Goal: Task Accomplishment & Management: Manage account settings

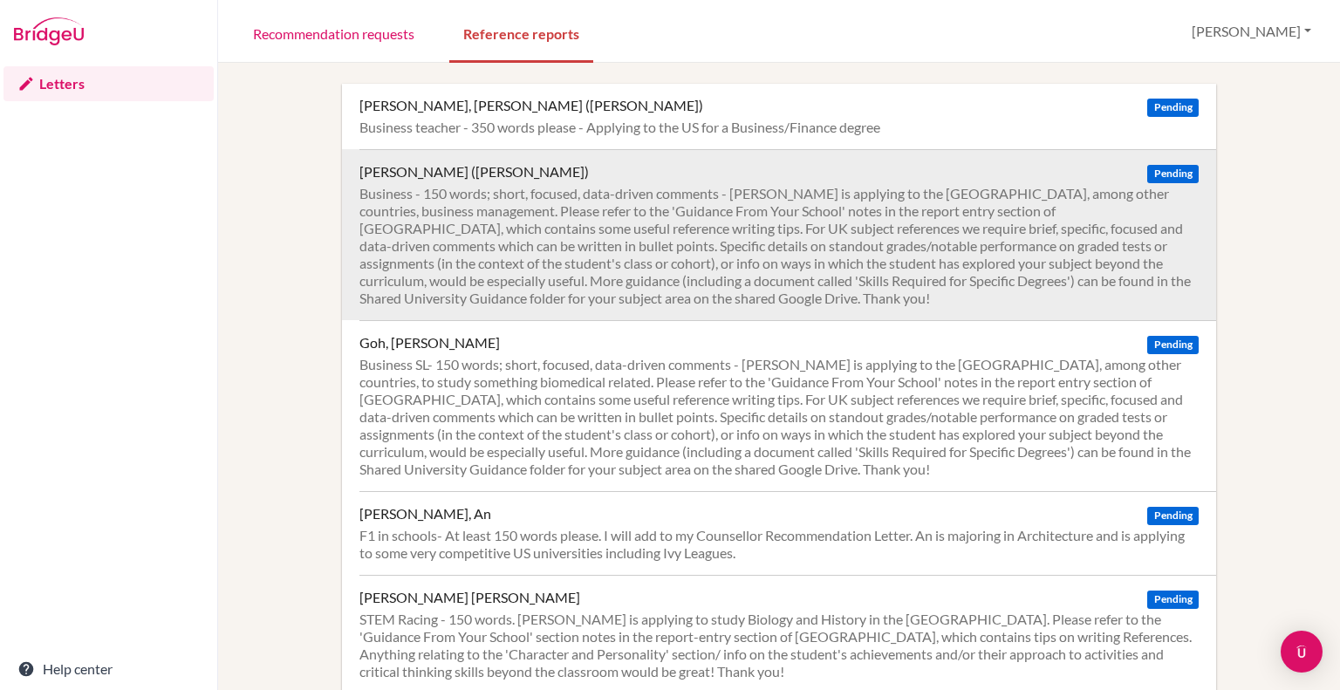
click at [391, 198] on div "Business - 150 words; short, focused, data-driven comments - [PERSON_NAME] is a…" at bounding box center [778, 246] width 839 height 122
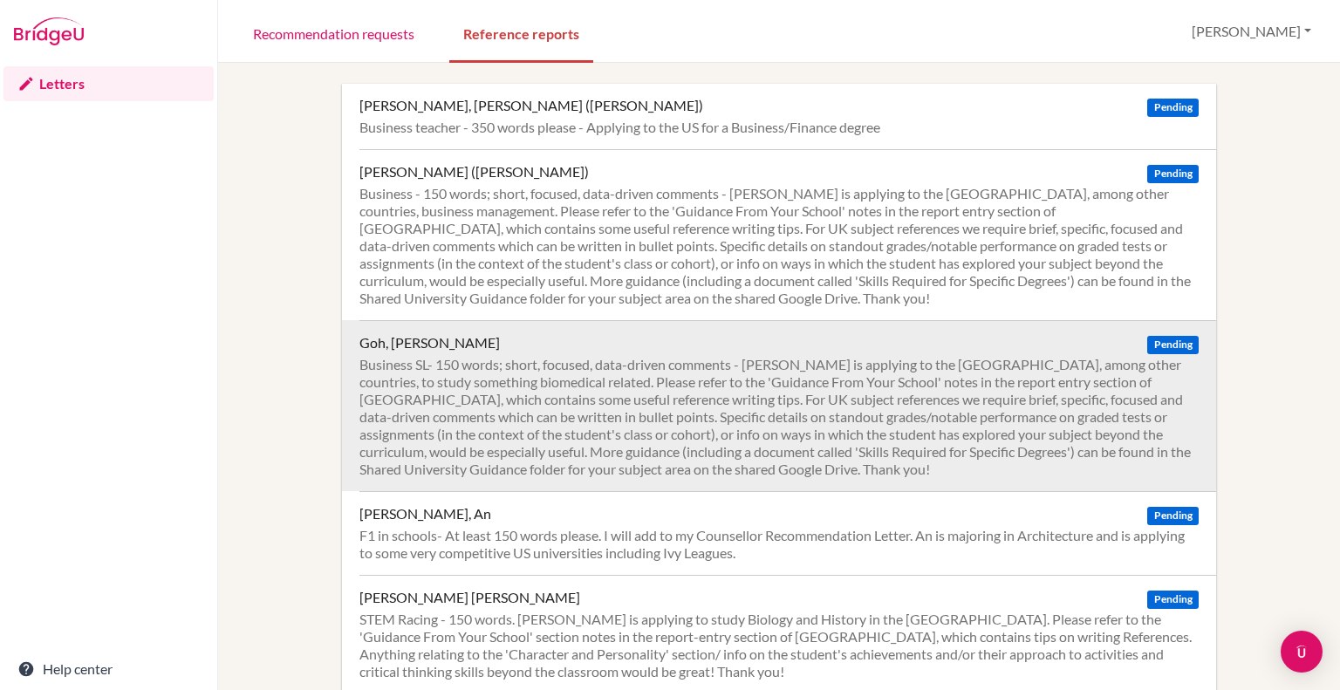
click at [481, 391] on div "Business SL- 150 words; short, focused, data-driven comments - Hong Xu is apply…" at bounding box center [778, 417] width 839 height 122
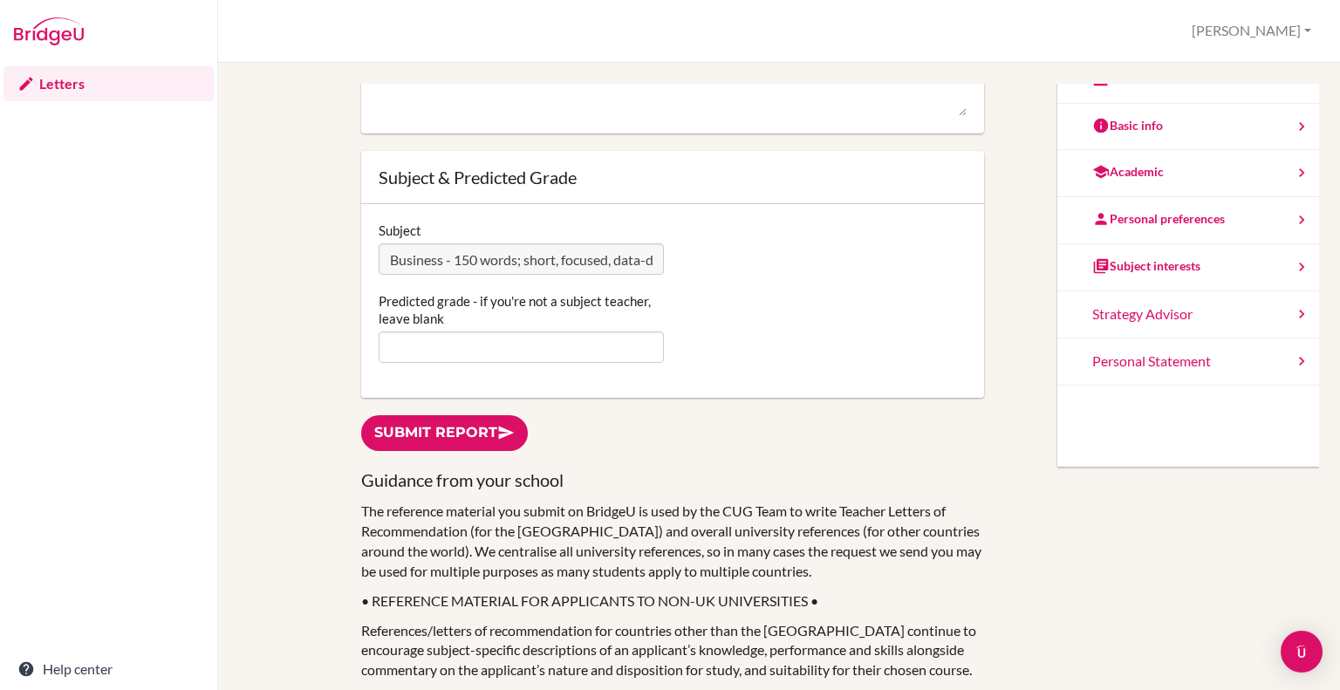
scroll to position [306, 0]
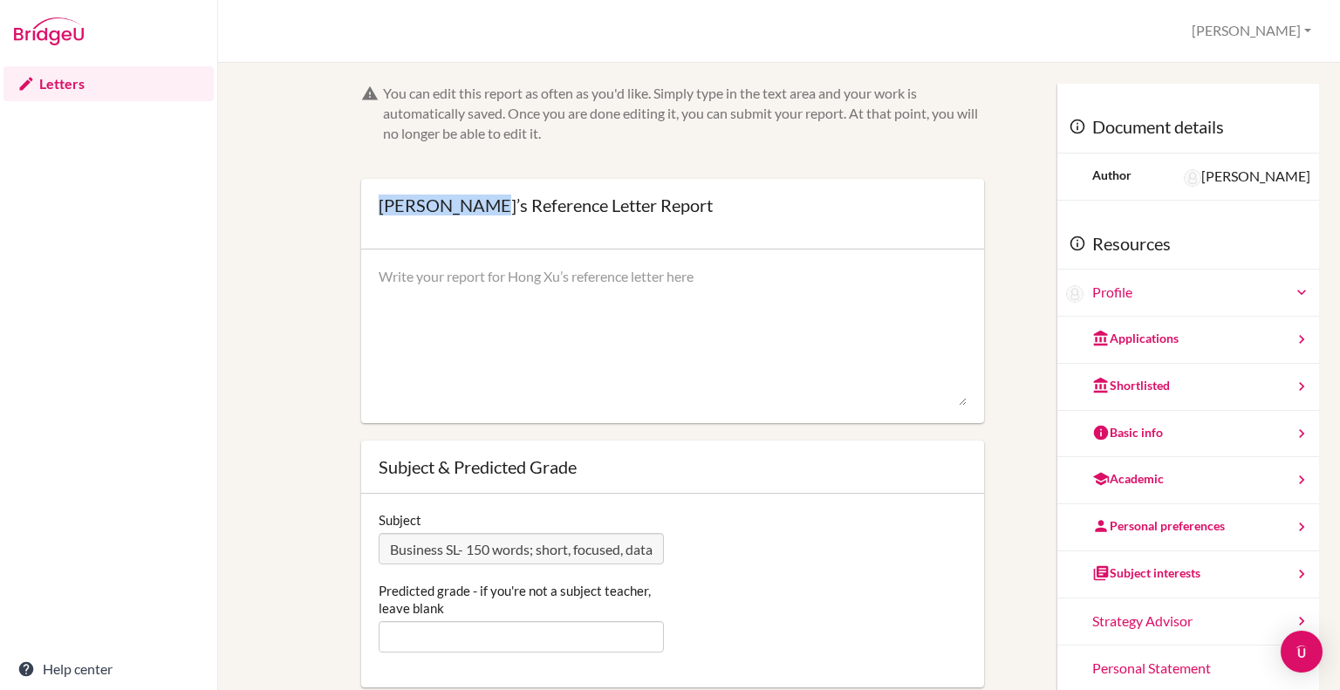
drag, startPoint x: 480, startPoint y: 205, endPoint x: 376, endPoint y: 202, distance: 103.9
click at [379, 202] on div "Hong Xu Goh’s Reference Letter Report" at bounding box center [546, 204] width 334 height 17
copy div "Hong Xu Goh’"
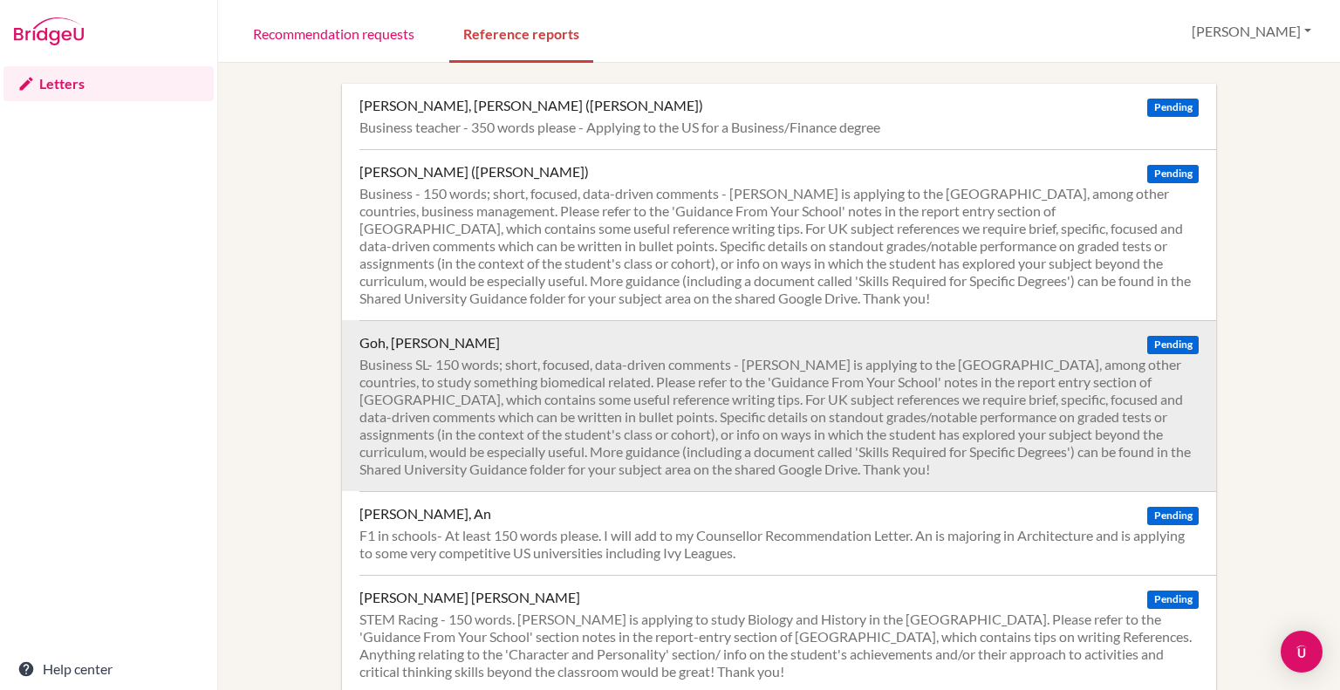
drag, startPoint x: 0, startPoint y: 0, endPoint x: 515, endPoint y: 440, distance: 677.1
click at [515, 440] on div "Business SL- 150 words; short, focused, data-driven comments - [PERSON_NAME] is…" at bounding box center [778, 417] width 839 height 122
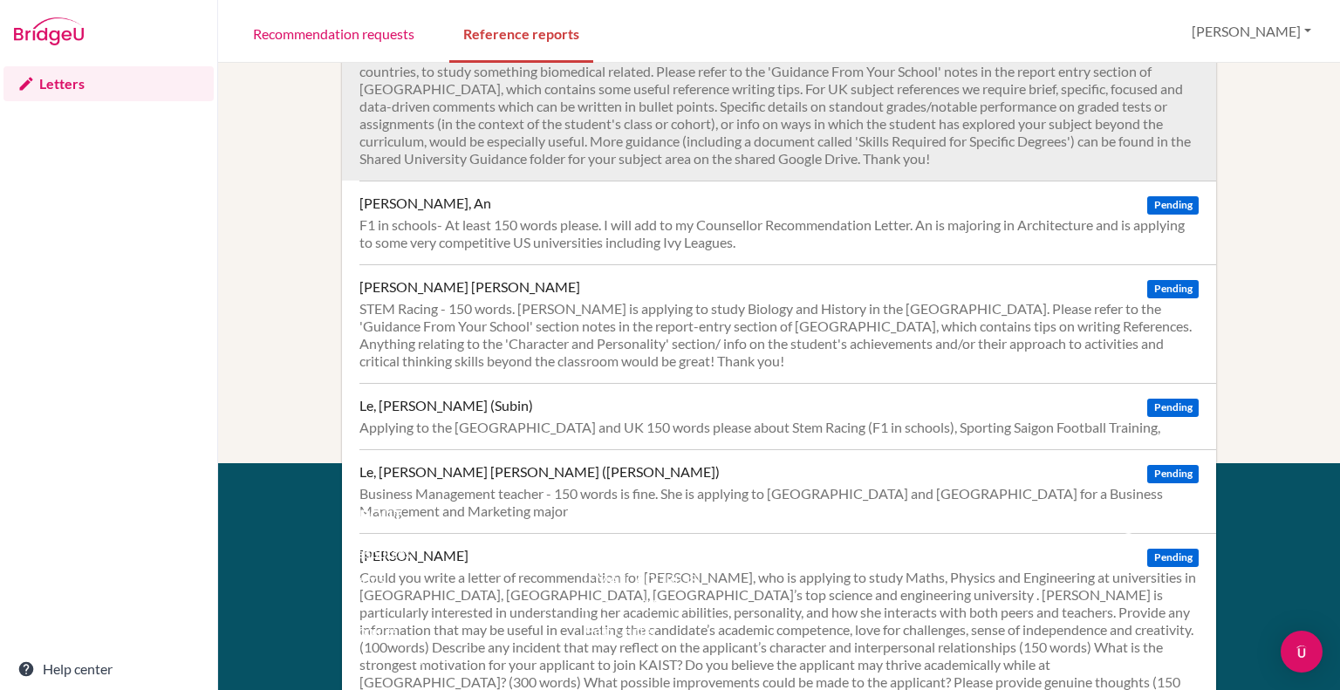
scroll to position [311, 0]
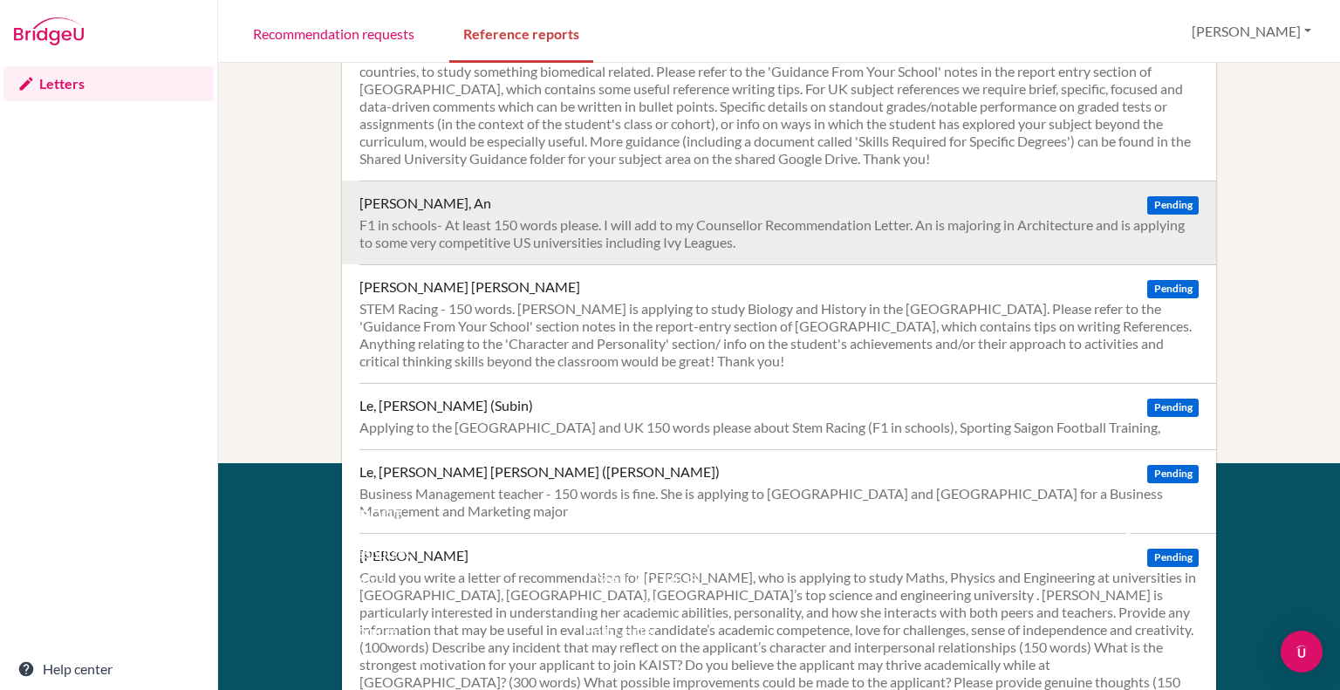
click at [510, 229] on div "F1 in schools- At least 150 words please. I will add to my Counsellor Recommend…" at bounding box center [778, 233] width 839 height 35
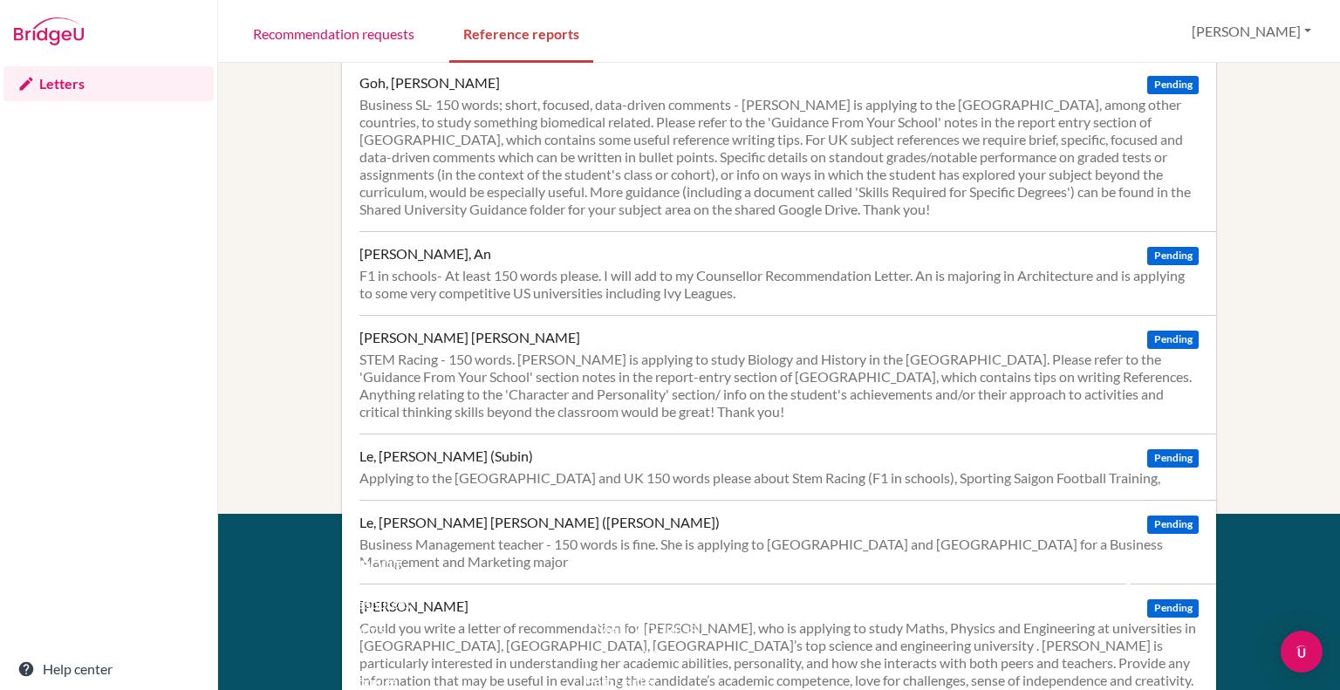
scroll to position [262, 0]
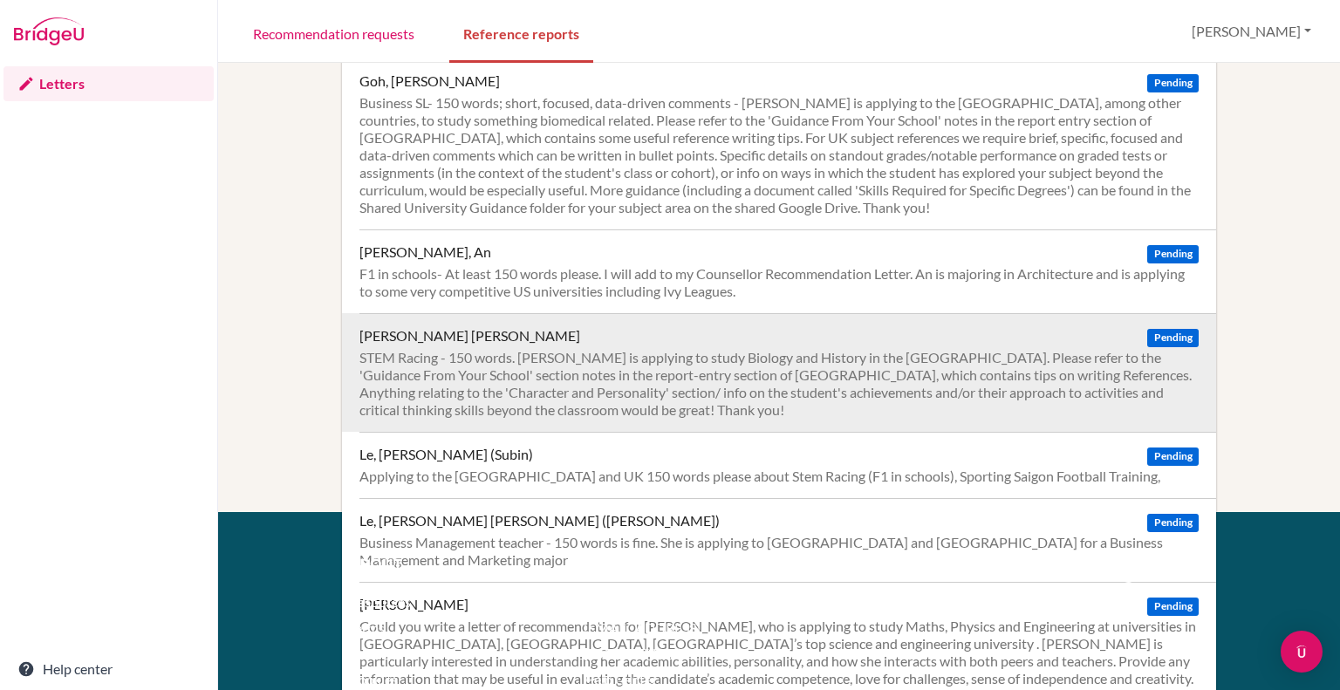
click at [548, 375] on div "STEM Racing - 150 words. Gia Phu is applying to study Biology and History in th…" at bounding box center [778, 384] width 839 height 70
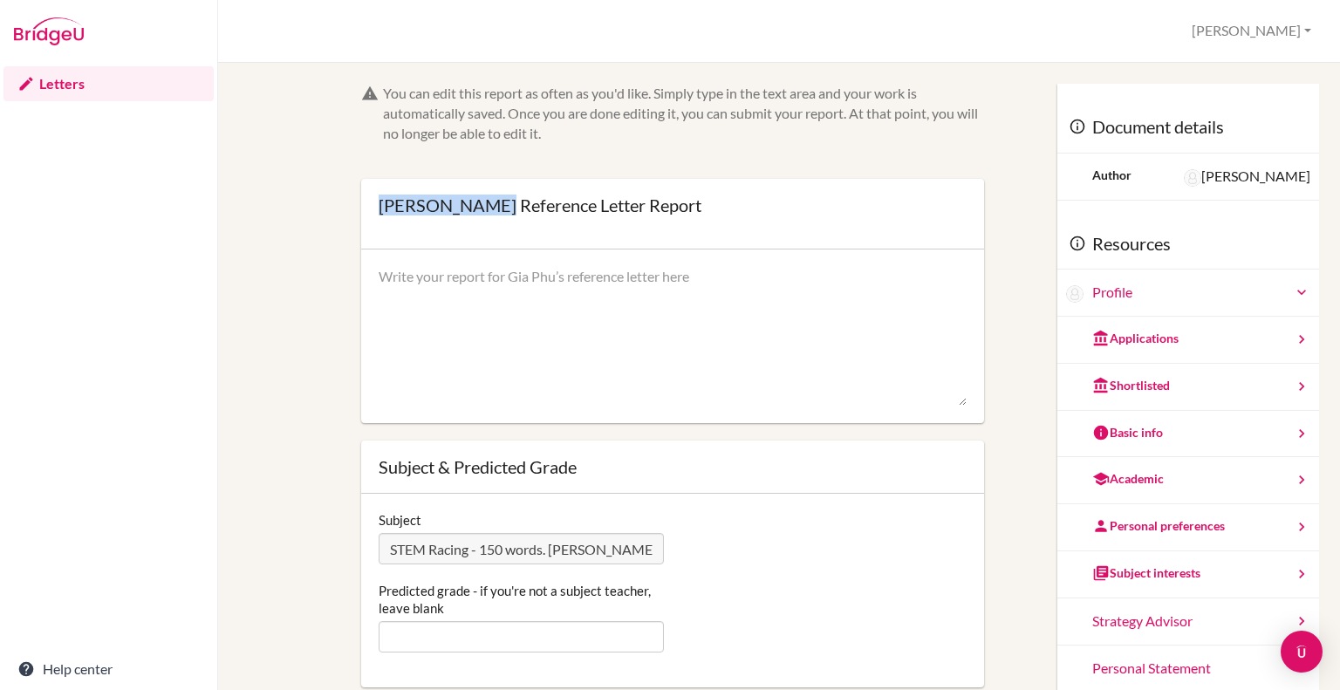
drag, startPoint x: 491, startPoint y: 202, endPoint x: 377, endPoint y: 202, distance: 114.3
click at [379, 202] on div "[PERSON_NAME] Reference Letter Report" at bounding box center [540, 204] width 323 height 17
copy div "[PERSON_NAME]"
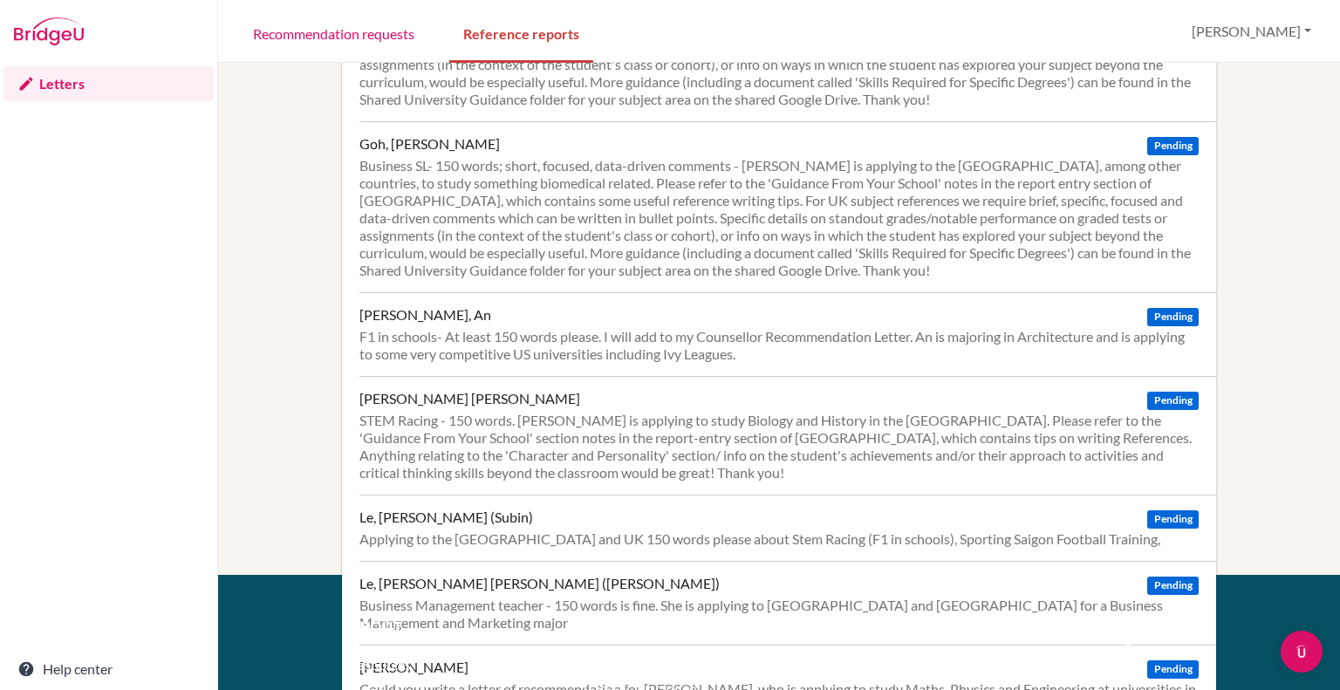
scroll to position [339, 0]
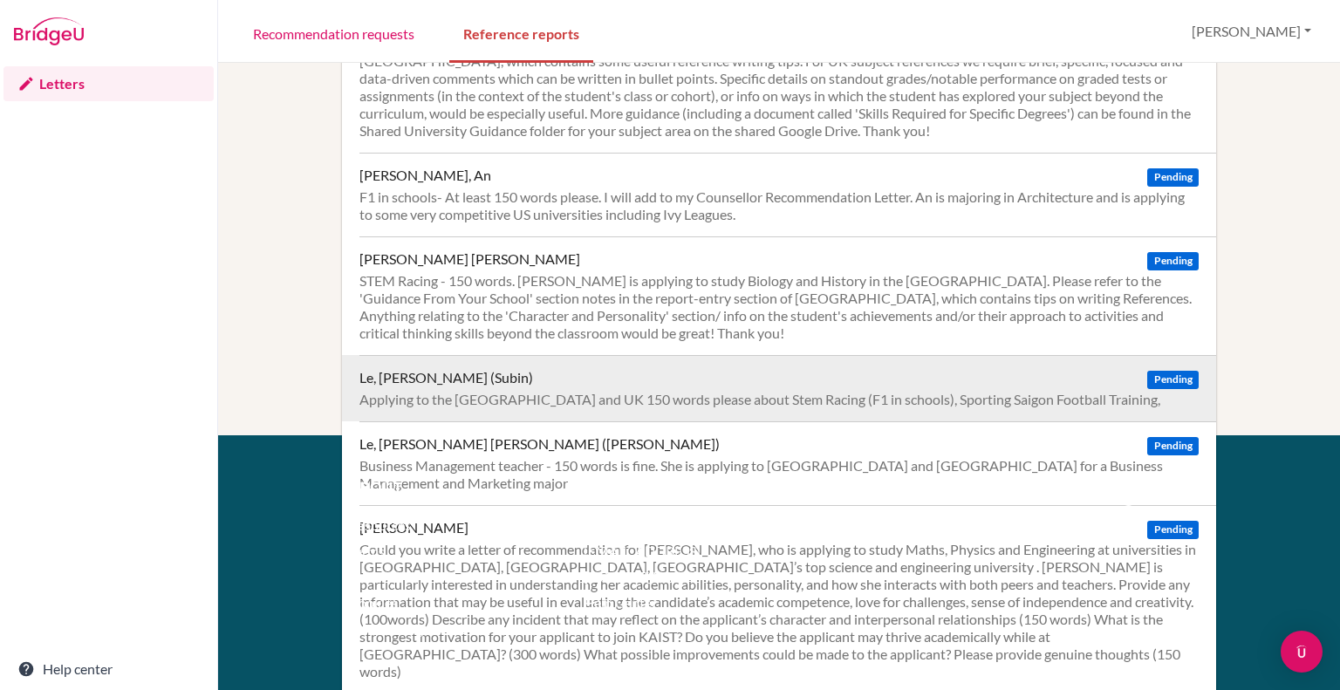
click at [512, 396] on div "Applying to the [GEOGRAPHIC_DATA] and UK 150 words please about Stem Racing (F1…" at bounding box center [778, 399] width 839 height 17
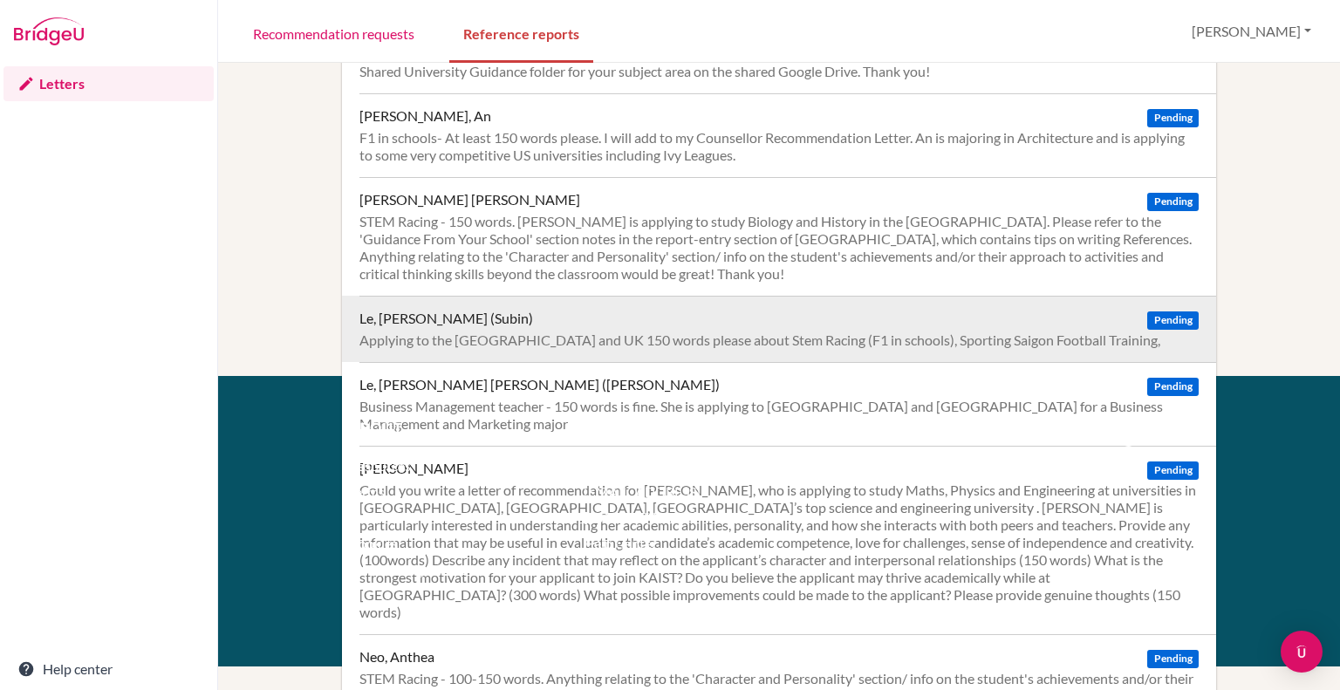
scroll to position [400, 0]
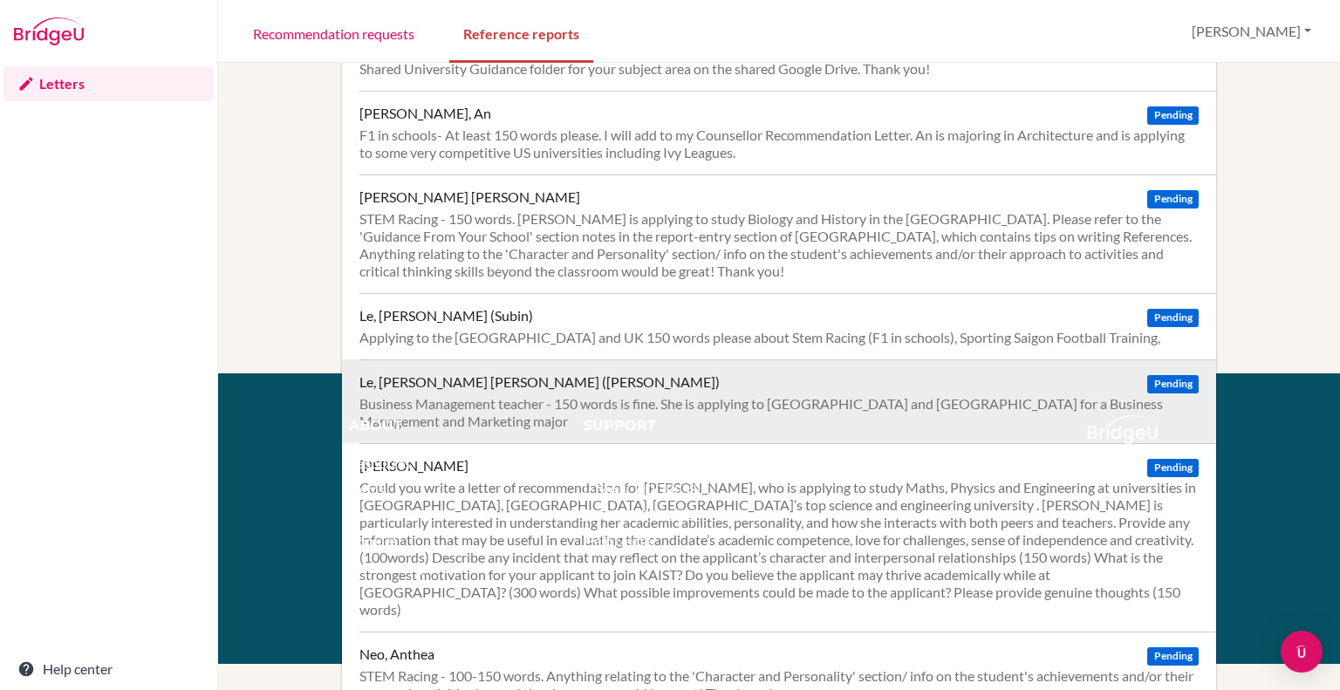
click at [616, 405] on div "Business Management teacher - 150 words is fine. She is applying to [GEOGRAPHIC…" at bounding box center [778, 412] width 839 height 35
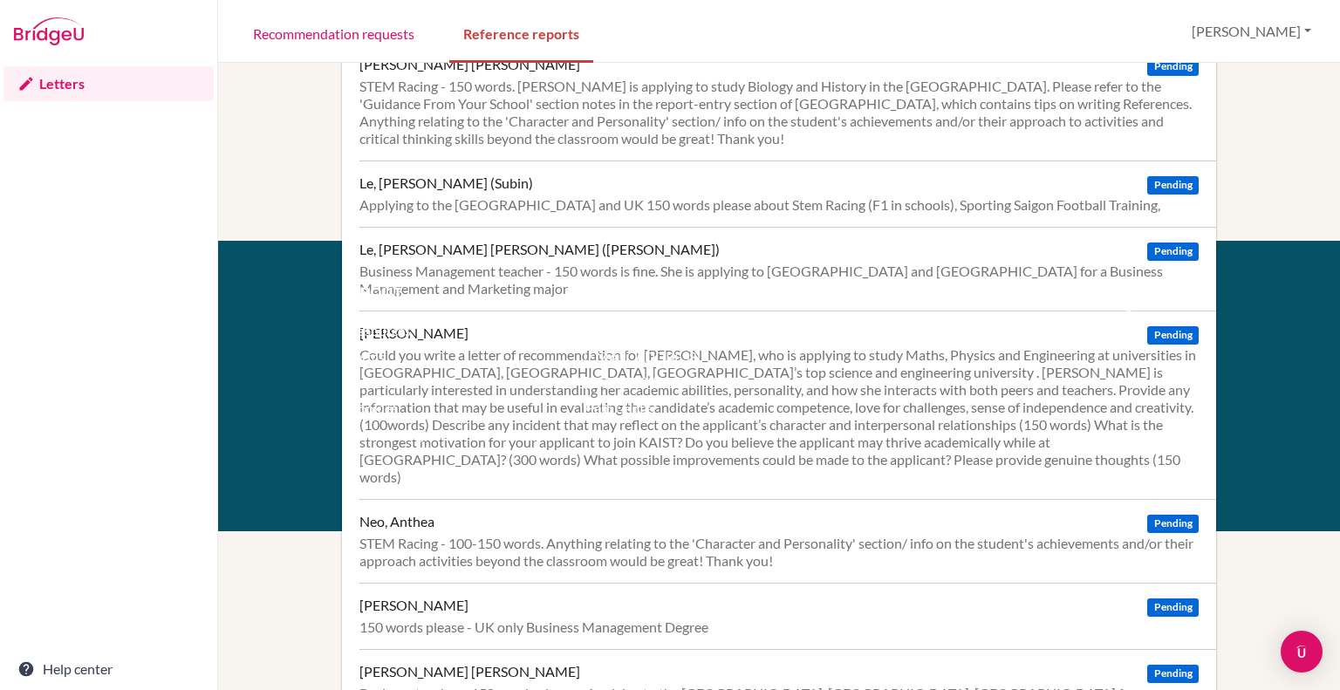
scroll to position [695, 0]
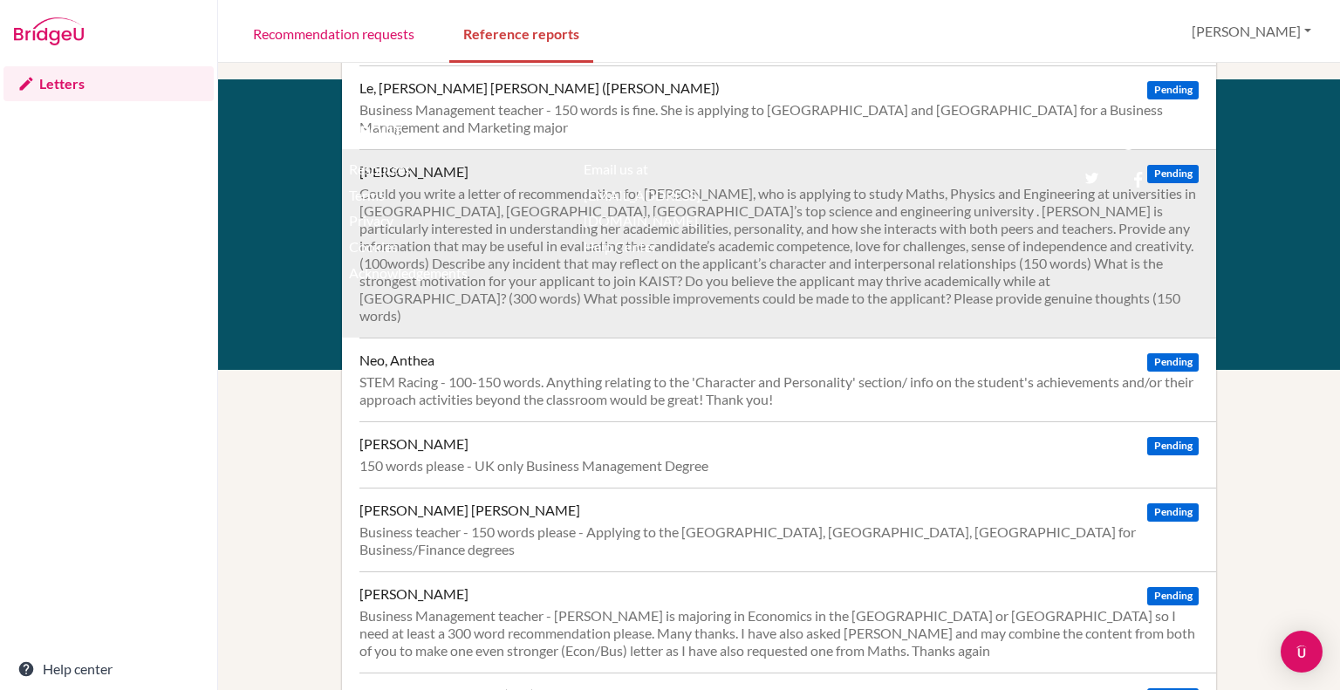
click at [782, 254] on div "Could you write a letter of recommendation for [PERSON_NAME], who is applying t…" at bounding box center [778, 255] width 839 height 140
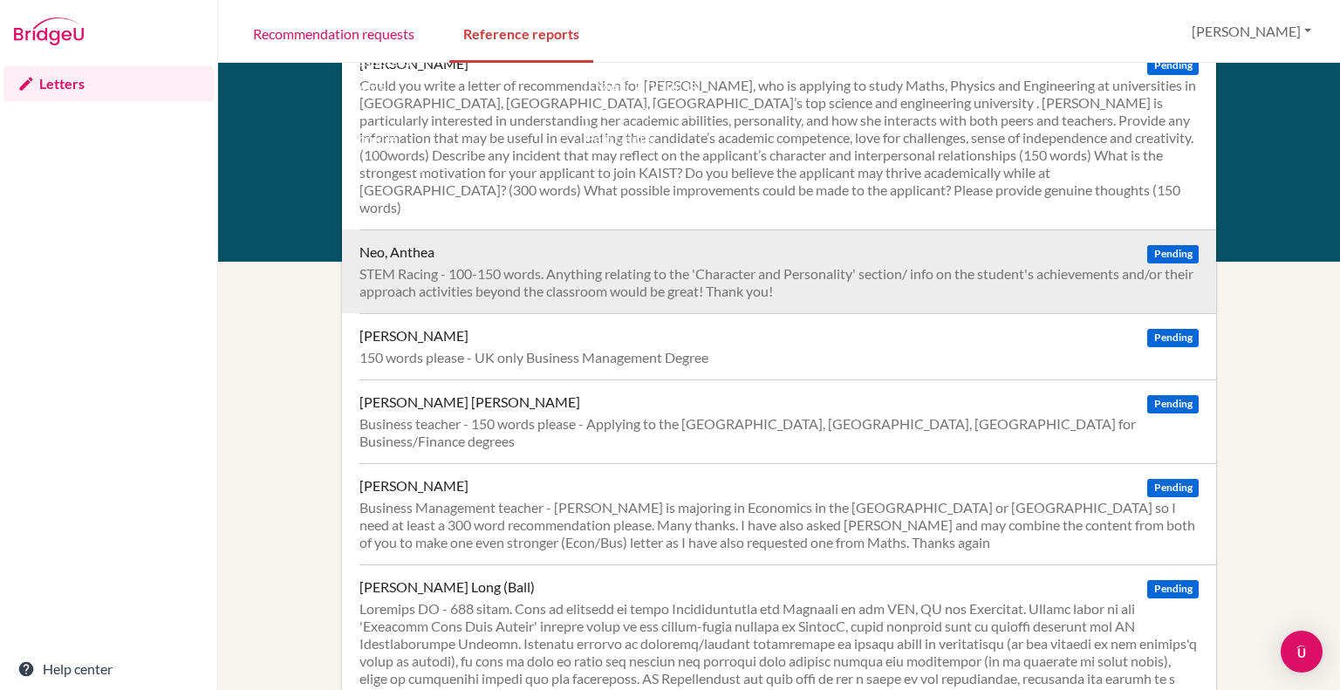
scroll to position [799, 0]
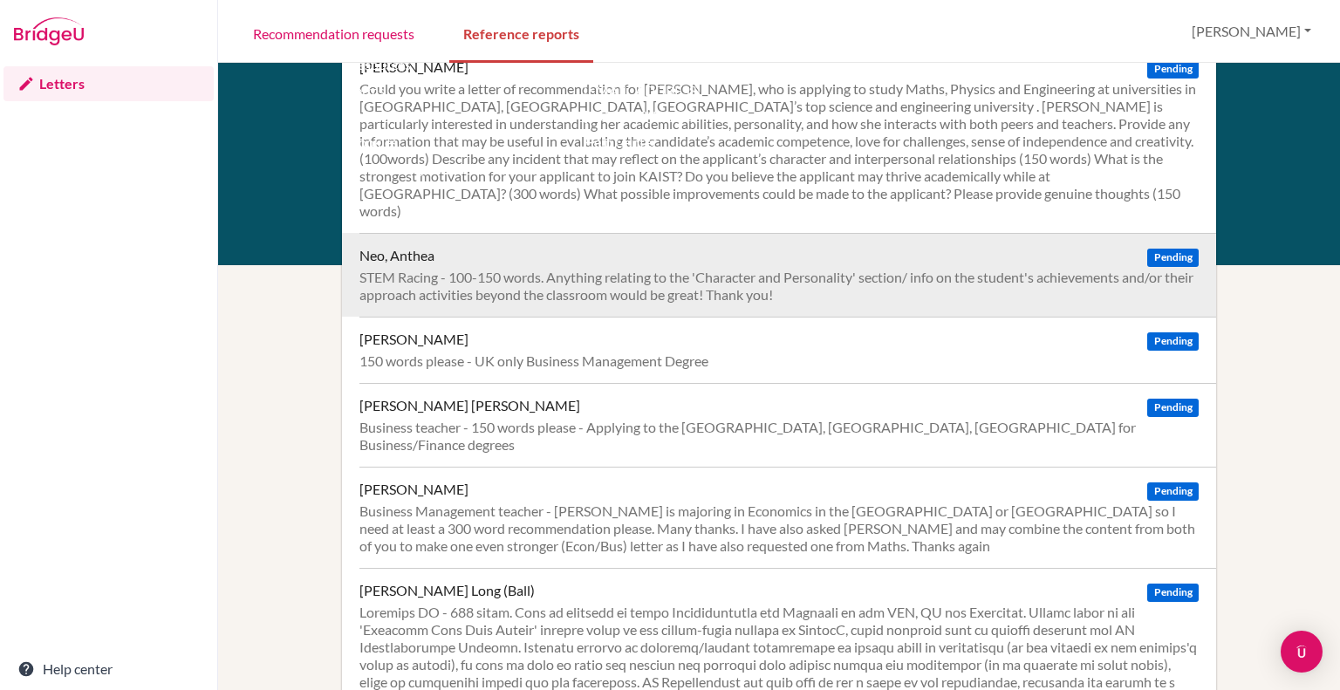
click at [531, 269] on div "STEM Racing - 100-150 words. Anything relating to the 'Character and Personalit…" at bounding box center [778, 286] width 839 height 35
click at [702, 269] on div "STEM Racing - 100-150 words. Anything relating to the 'Character and Personalit…" at bounding box center [778, 286] width 839 height 35
click at [712, 275] on div "STEM Racing - 100-150 words. Anything relating to the 'Character and Personalit…" at bounding box center [778, 286] width 839 height 35
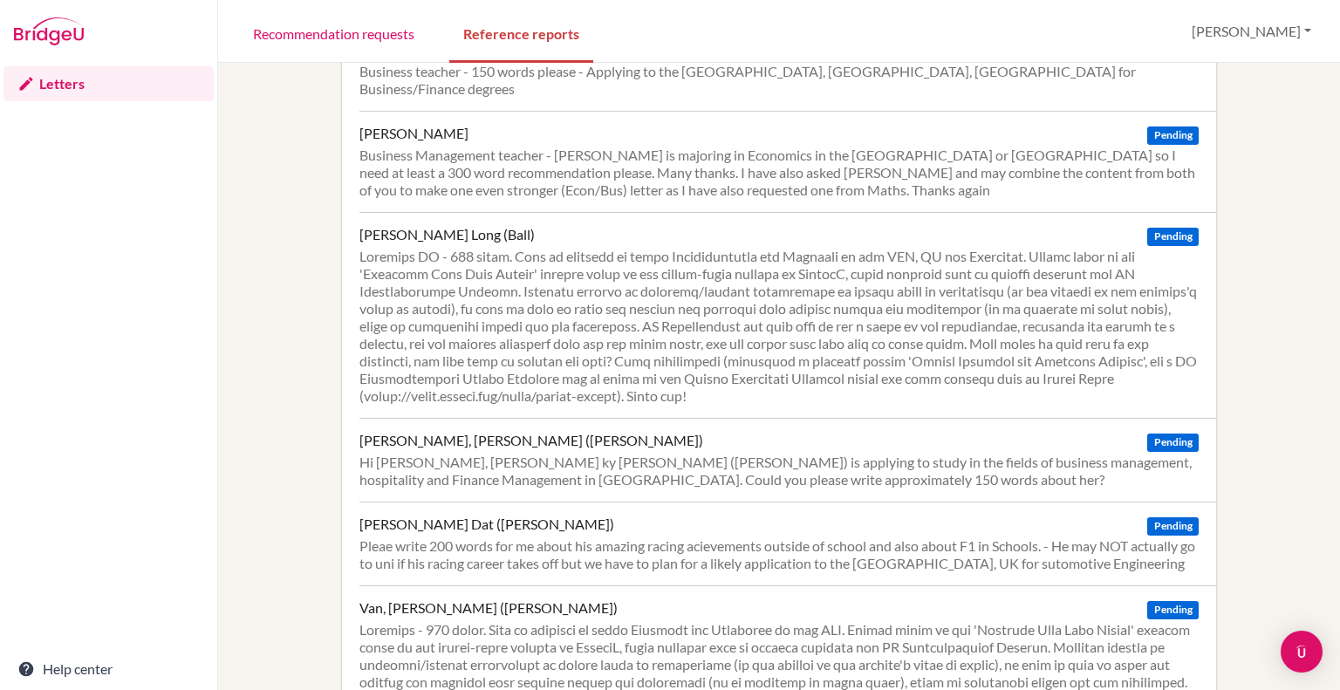
scroll to position [1218, 0]
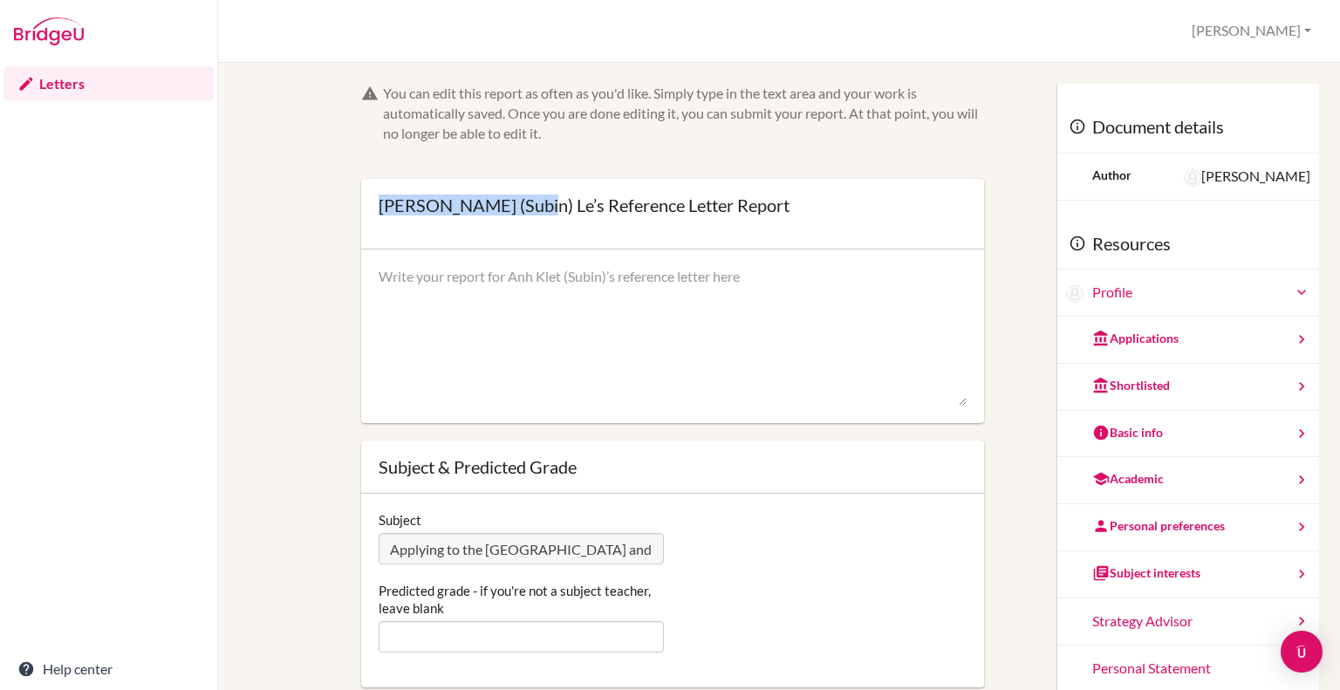
drag, startPoint x: 521, startPoint y: 203, endPoint x: 378, endPoint y: 202, distance: 143.1
click at [379, 202] on div "[PERSON_NAME] (Subin) Le’s Reference Letter Report" at bounding box center [584, 204] width 411 height 17
copy div "[PERSON_NAME] (Subin) Le"
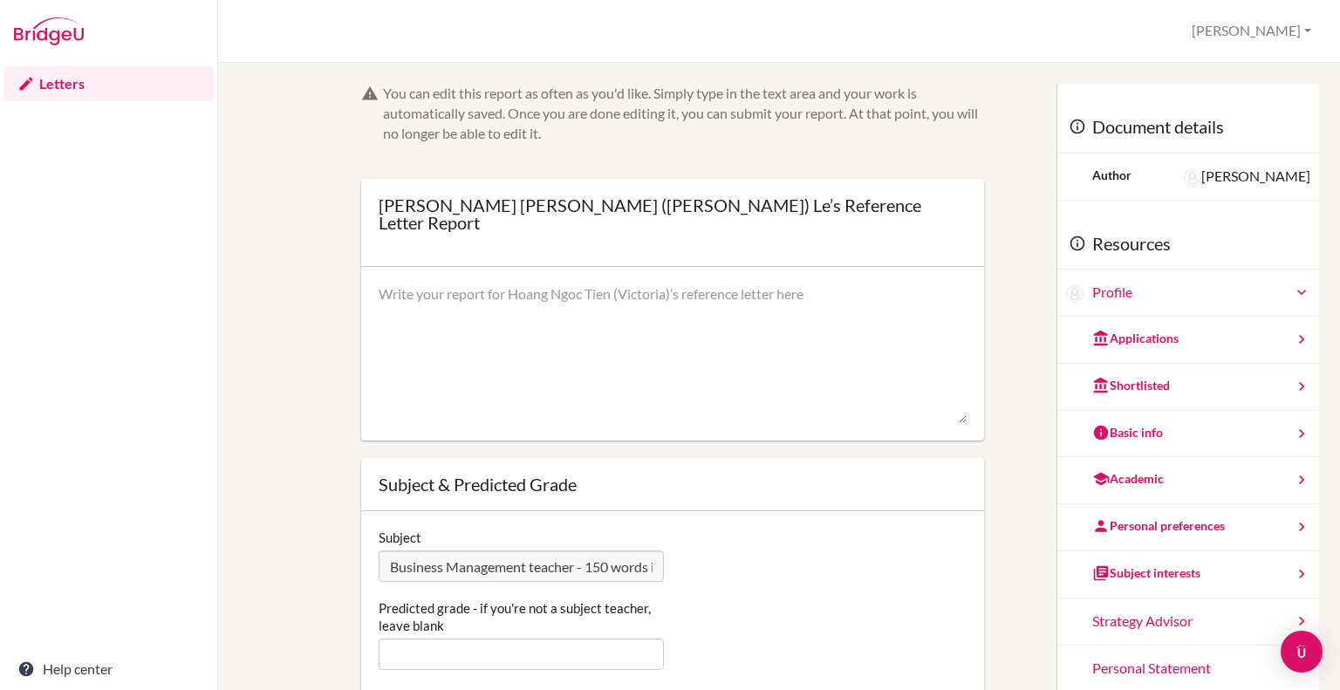
scroll to position [44, 0]
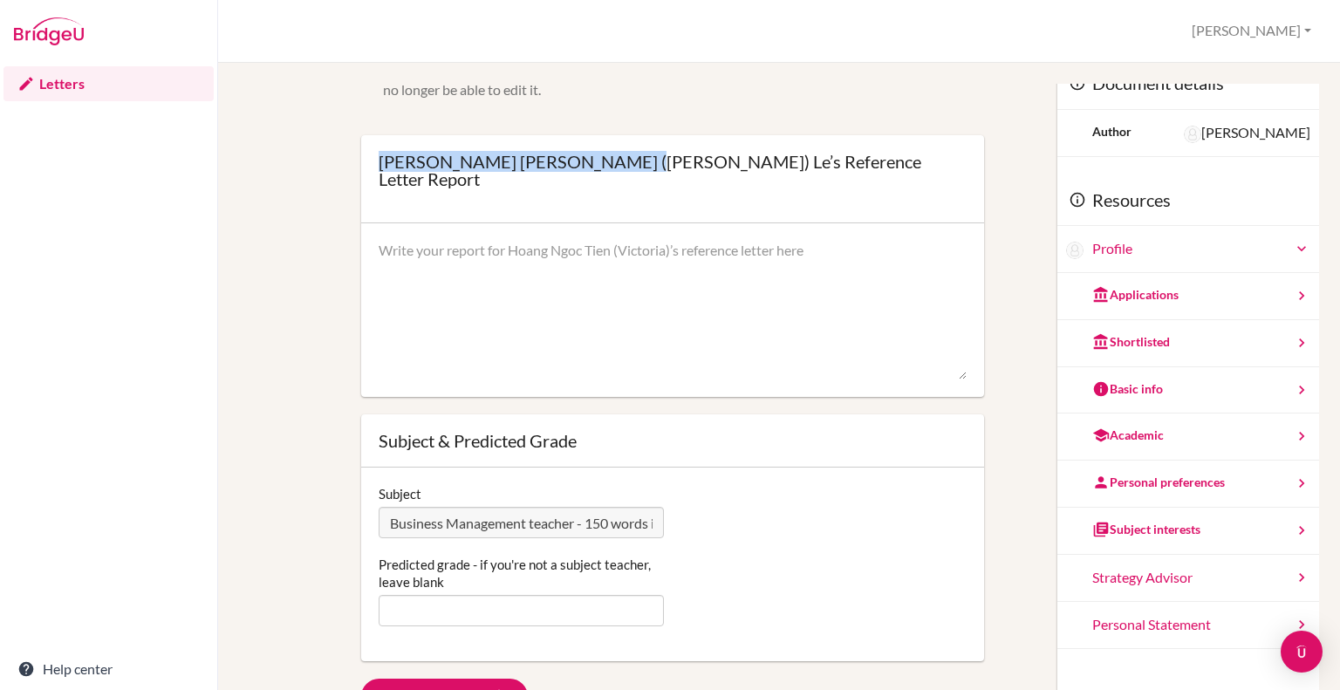
drag, startPoint x: 602, startPoint y: 160, endPoint x: 380, endPoint y: 161, distance: 222.5
click at [380, 161] on div "Hoang Ngoc Tien (Victoria) Le’s Reference Letter Report" at bounding box center [673, 170] width 588 height 35
copy div "Hoang Ngoc Tien (Victoria) Le"
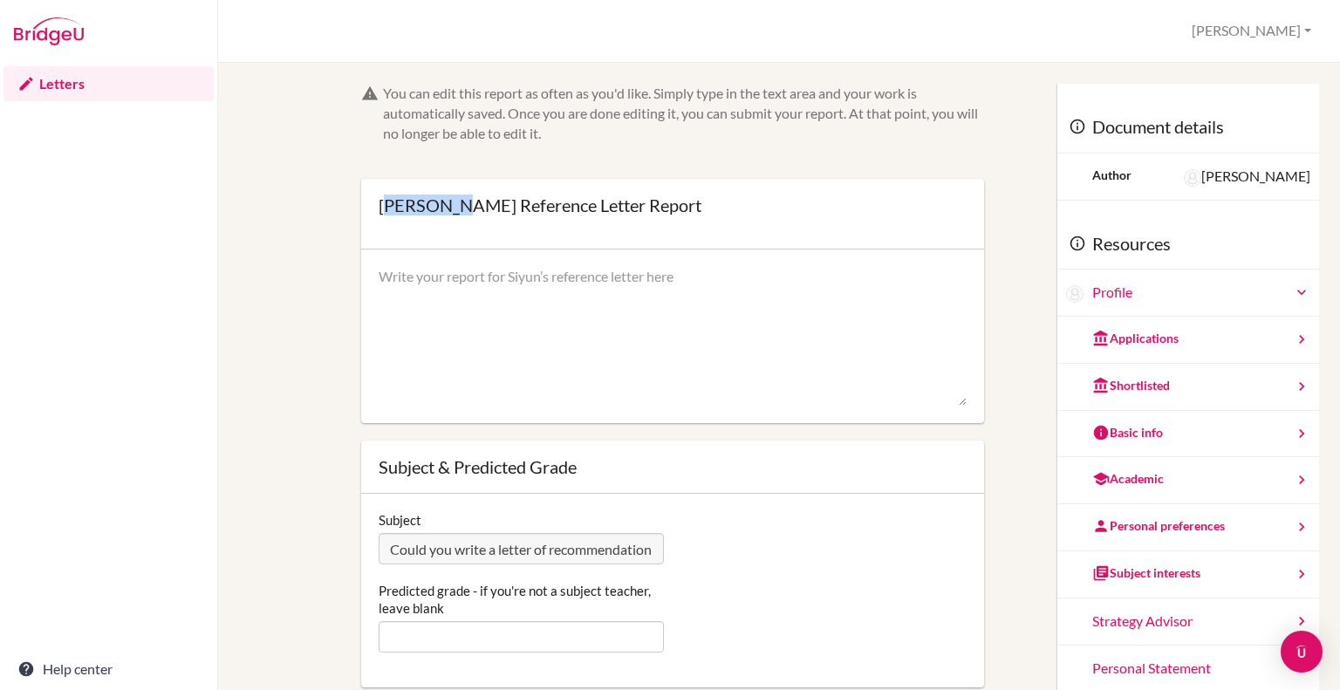
drag, startPoint x: 449, startPoint y: 205, endPoint x: 382, endPoint y: 200, distance: 67.4
click at [382, 200] on div "[PERSON_NAME] Reference Letter Report" at bounding box center [540, 204] width 323 height 17
copy div "[PERSON_NAME]"
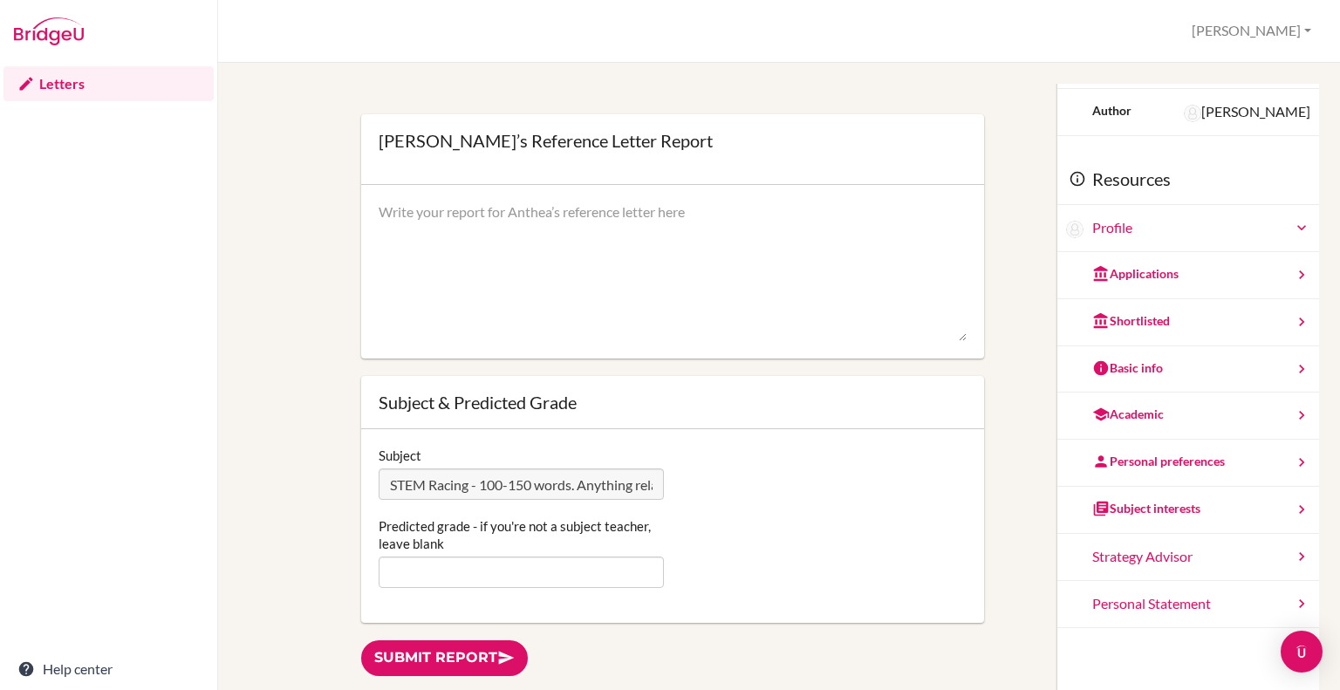
scroll to position [65, 0]
drag, startPoint x: 462, startPoint y: 140, endPoint x: 386, endPoint y: 133, distance: 76.2
click at [386, 133] on div "Anthea Neo’s Reference Letter Report" at bounding box center [546, 140] width 334 height 17
click at [363, 132] on div "Anthea Neo’s Reference Letter Report Open info Info Saved" at bounding box center [672, 149] width 623 height 71
drag, startPoint x: 374, startPoint y: 137, endPoint x: 444, endPoint y: 133, distance: 69.9
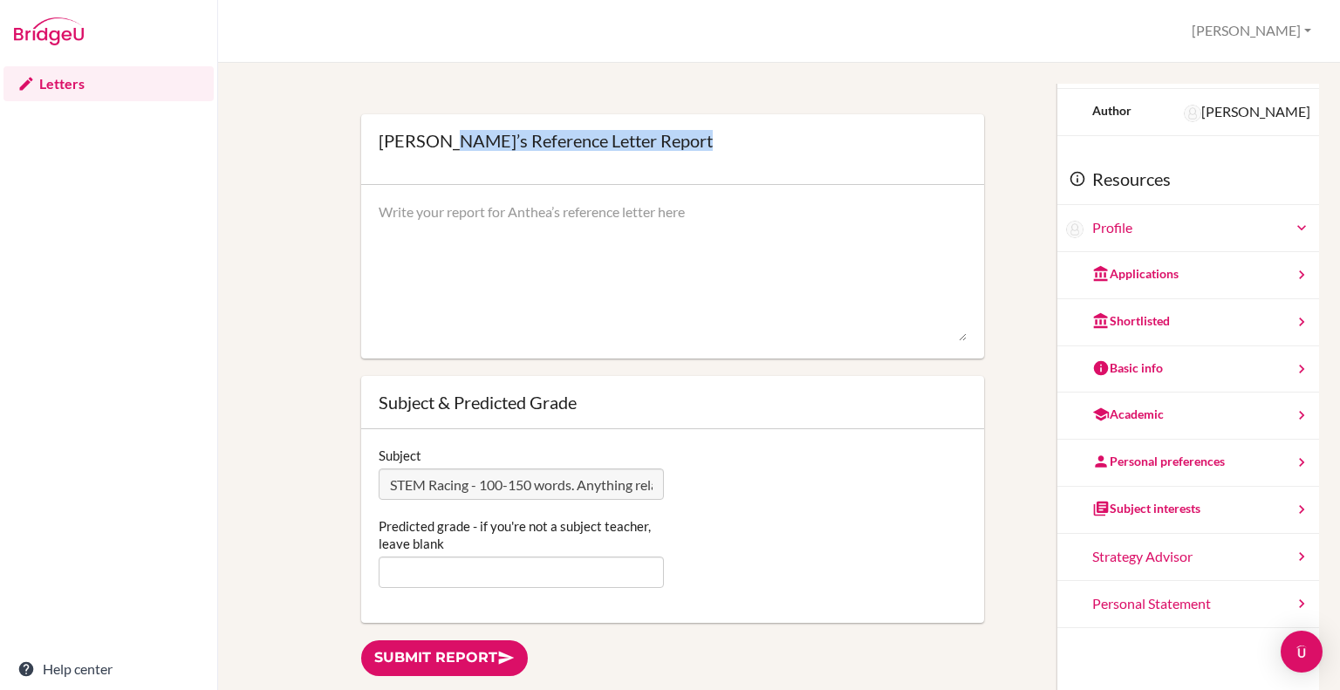
click at [444, 133] on div "Anthea Neo’s Reference Letter Report Open info Info Saved" at bounding box center [672, 149] width 623 height 71
click at [454, 135] on div "Anthea Neo’s Reference Letter Report" at bounding box center [546, 140] width 334 height 17
drag, startPoint x: 468, startPoint y: 141, endPoint x: 380, endPoint y: 140, distance: 88.1
click at [380, 140] on div "Anthea Neo’s Reference Letter Report" at bounding box center [546, 140] width 334 height 17
copy div "Anthea Neo"
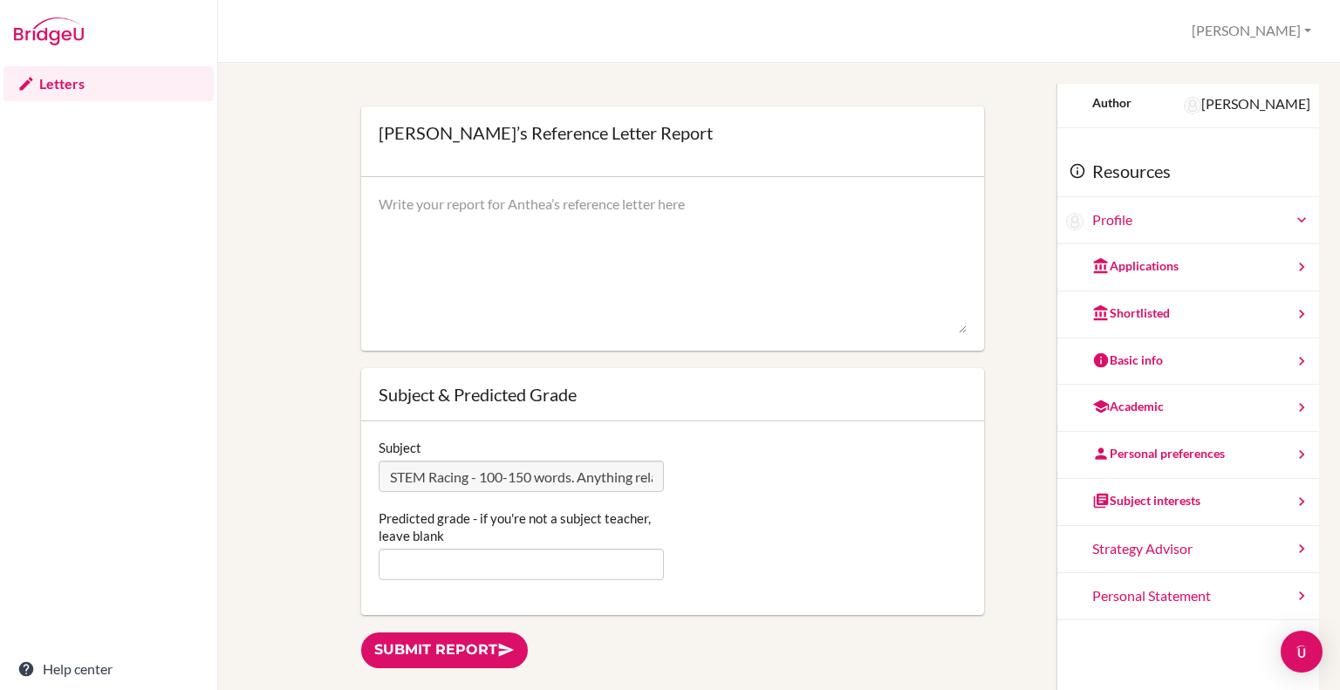
scroll to position [72, 0]
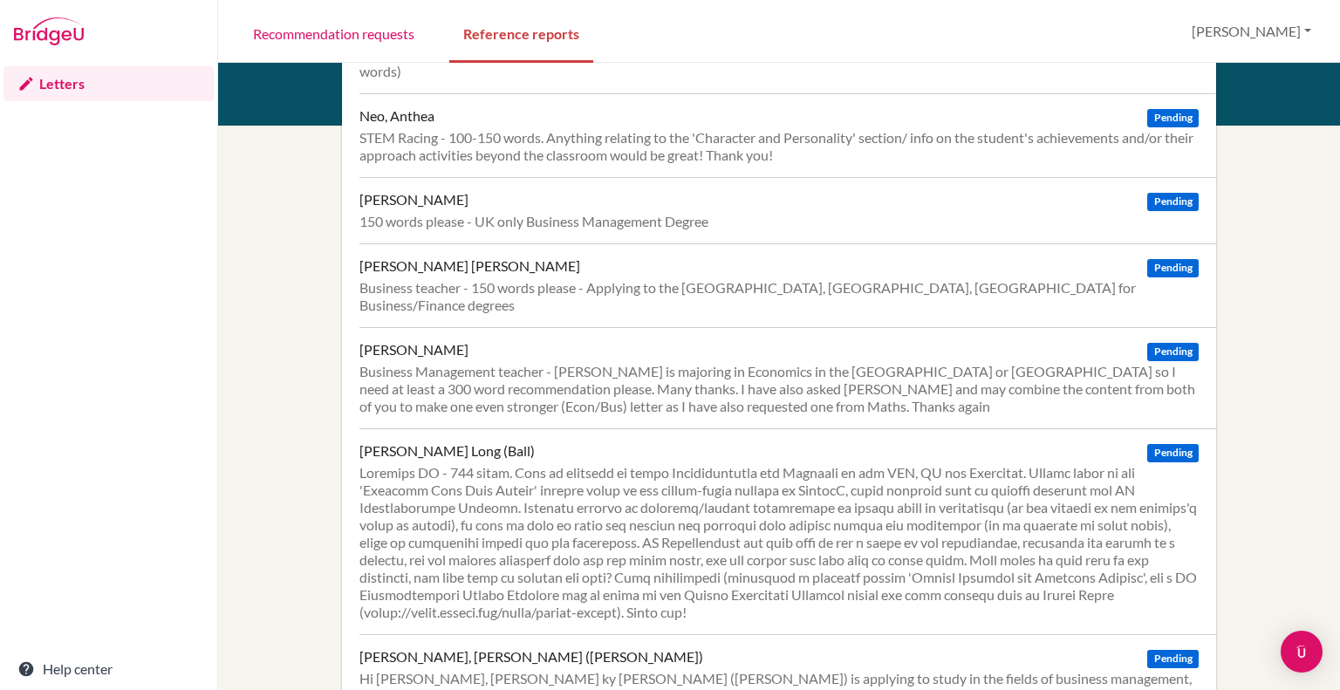
scroll to position [946, 0]
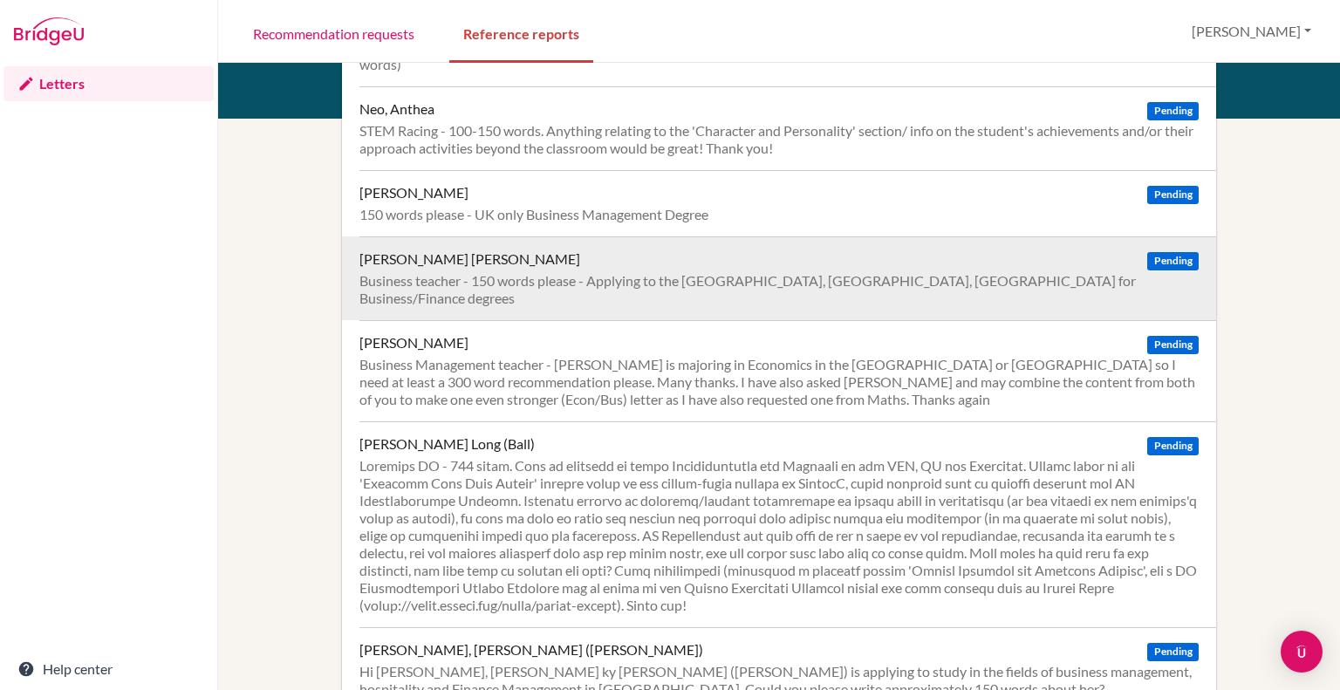
click at [489, 272] on div "Business teacher - 150 words please - Applying to the [GEOGRAPHIC_DATA], [GEOGR…" at bounding box center [778, 289] width 839 height 35
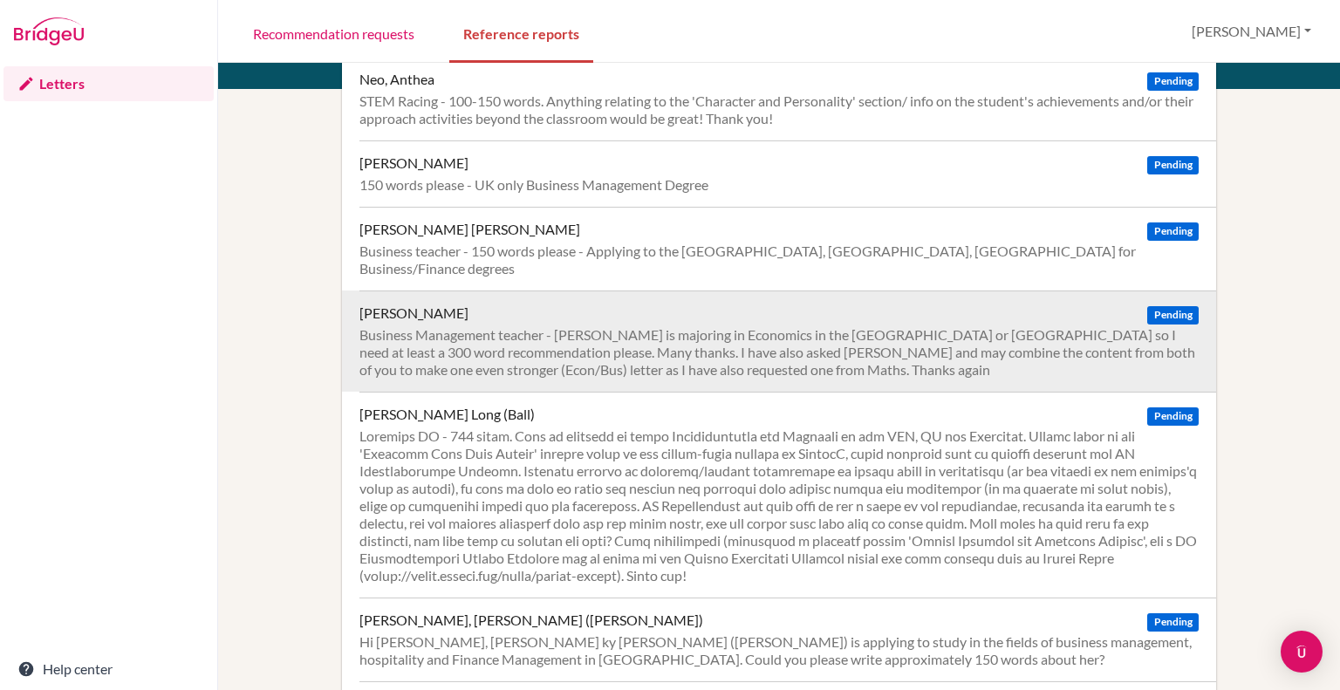
scroll to position [974, 0]
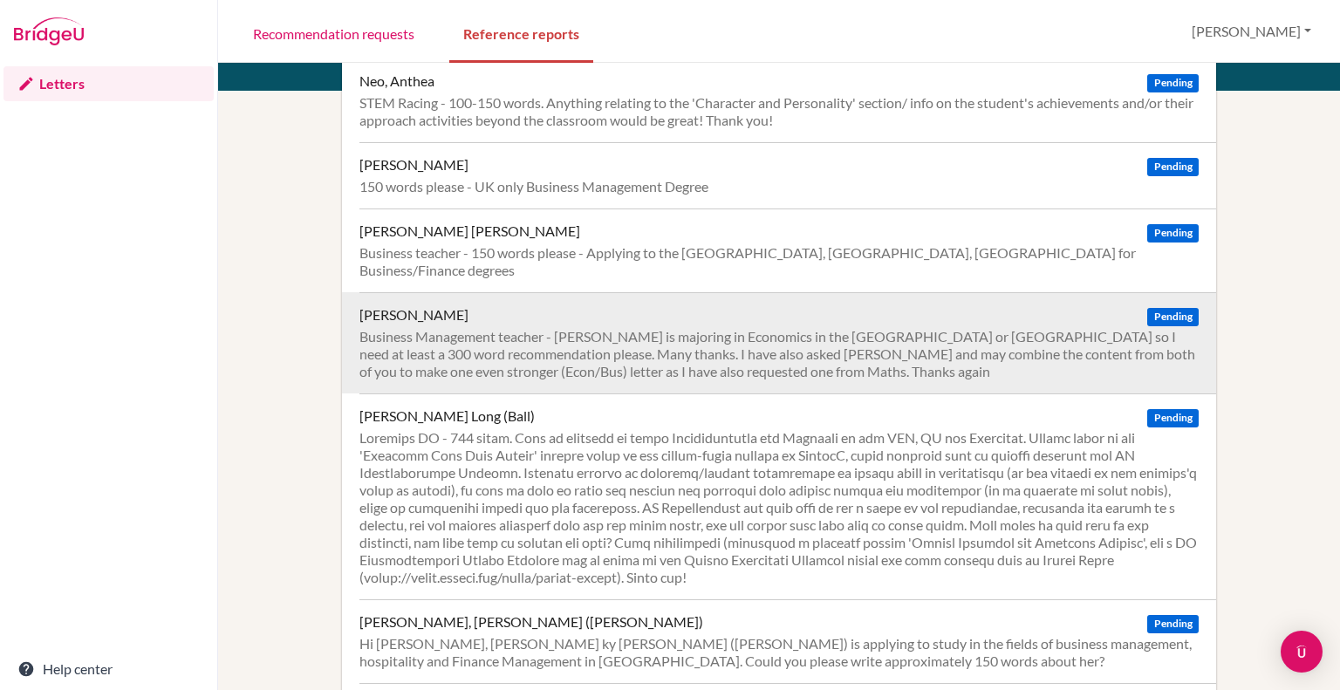
click at [608, 328] on div "Business Management teacher - [PERSON_NAME] is majoring in Economics in the [GE…" at bounding box center [778, 354] width 839 height 52
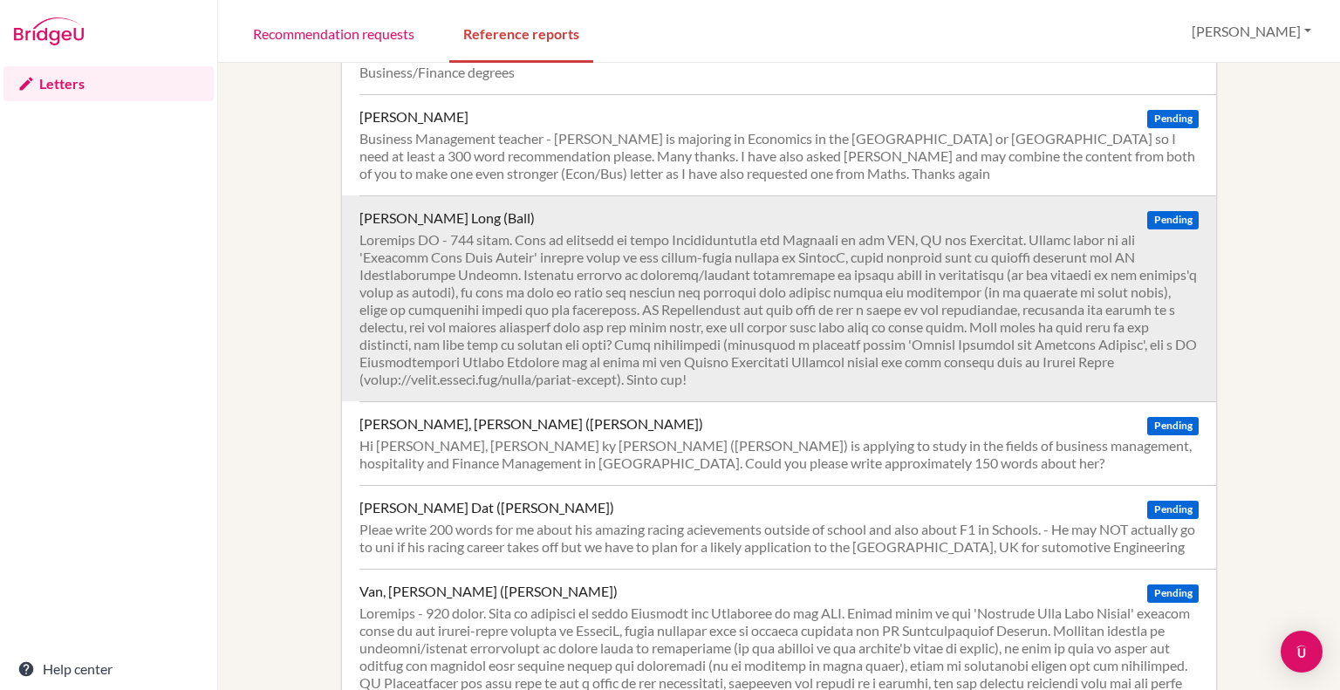
scroll to position [1173, 0]
click at [626, 305] on div at bounding box center [778, 308] width 839 height 157
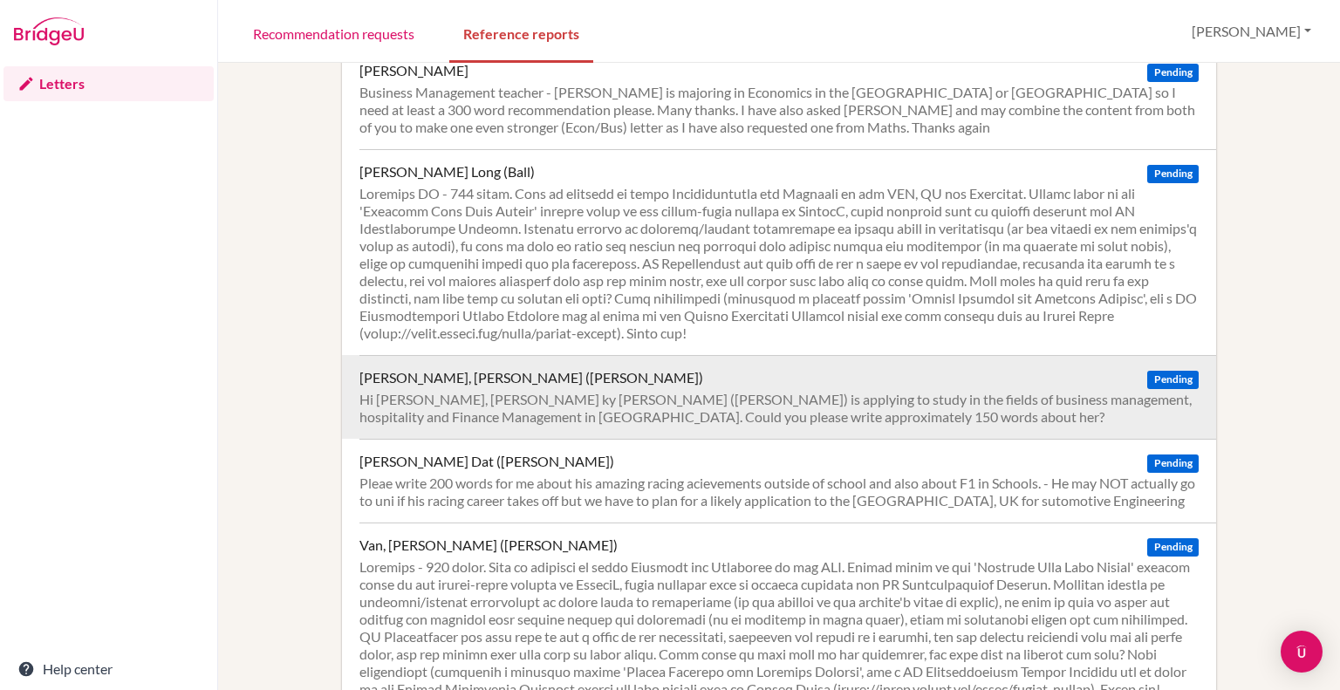
scroll to position [1218, 0]
click at [688, 391] on div "Hi Harry, Phan ky Khanh Tran (Olivia) is applying to study in the fields of bus…" at bounding box center [778, 408] width 839 height 35
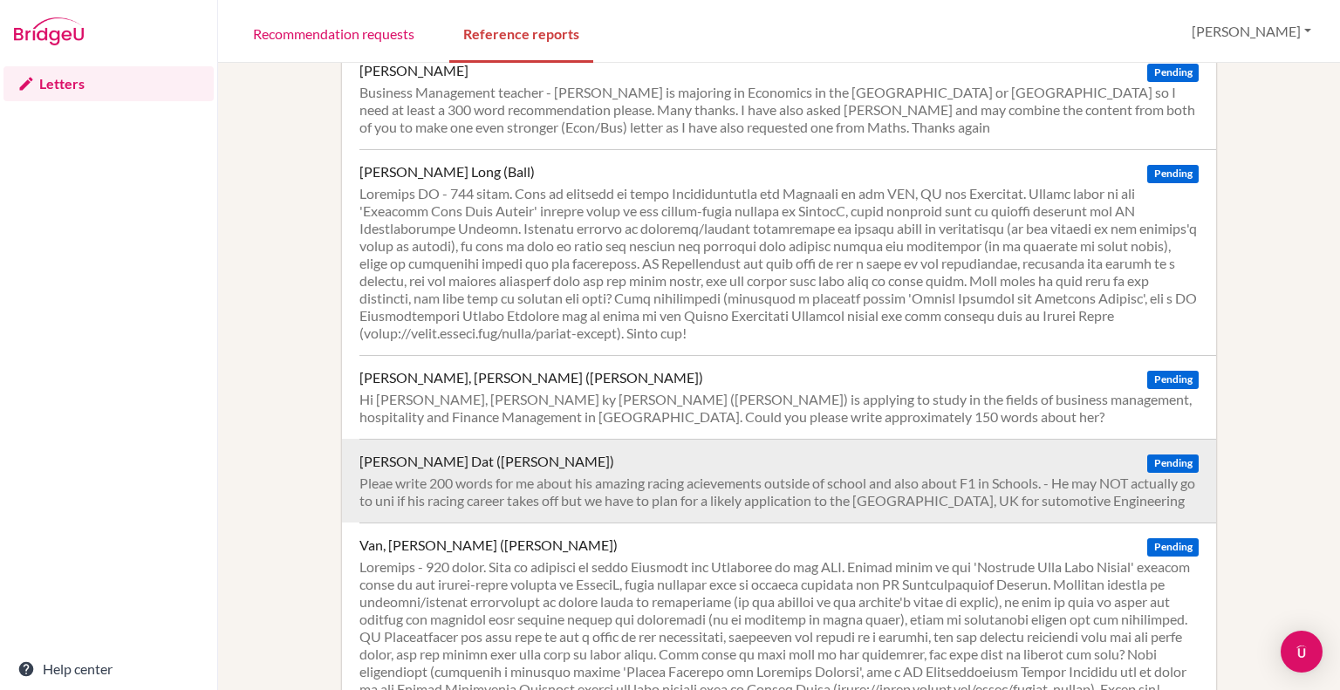
click at [552, 475] on div "Pleae write 200 words for me about his amazing racing acievements outside of sc…" at bounding box center [778, 492] width 839 height 35
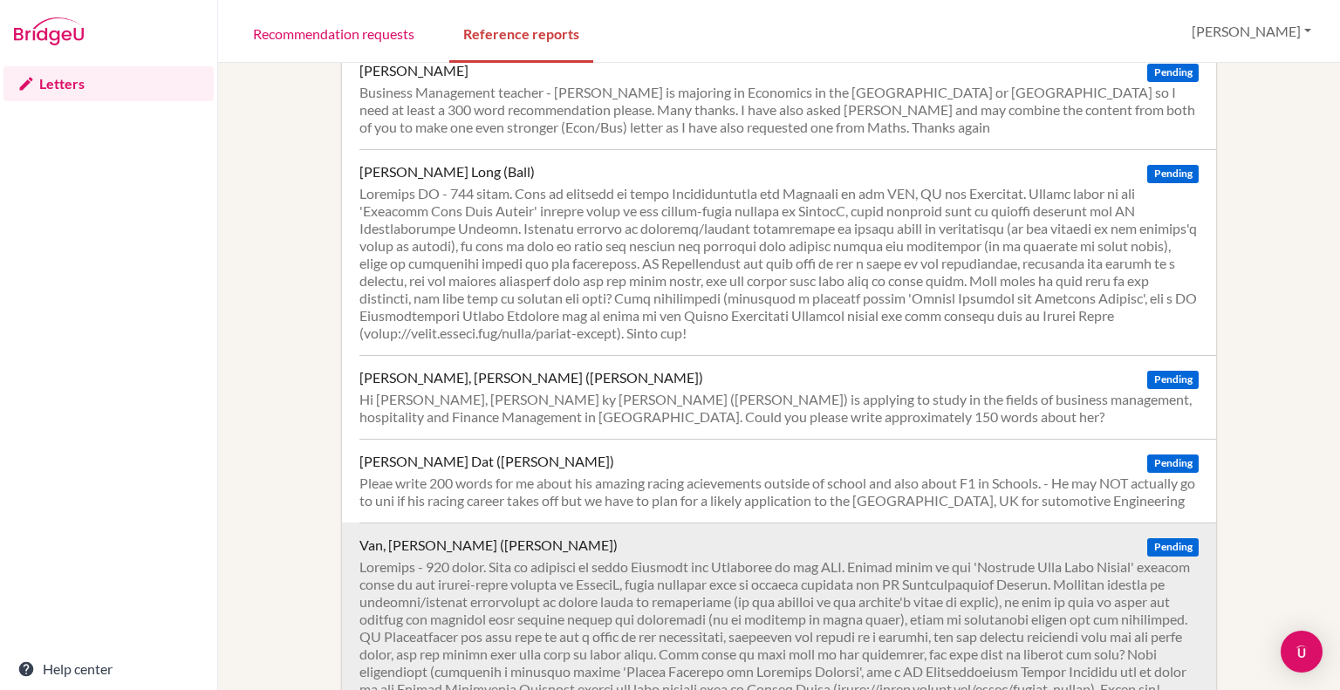
click at [617, 558] on div at bounding box center [778, 628] width 839 height 140
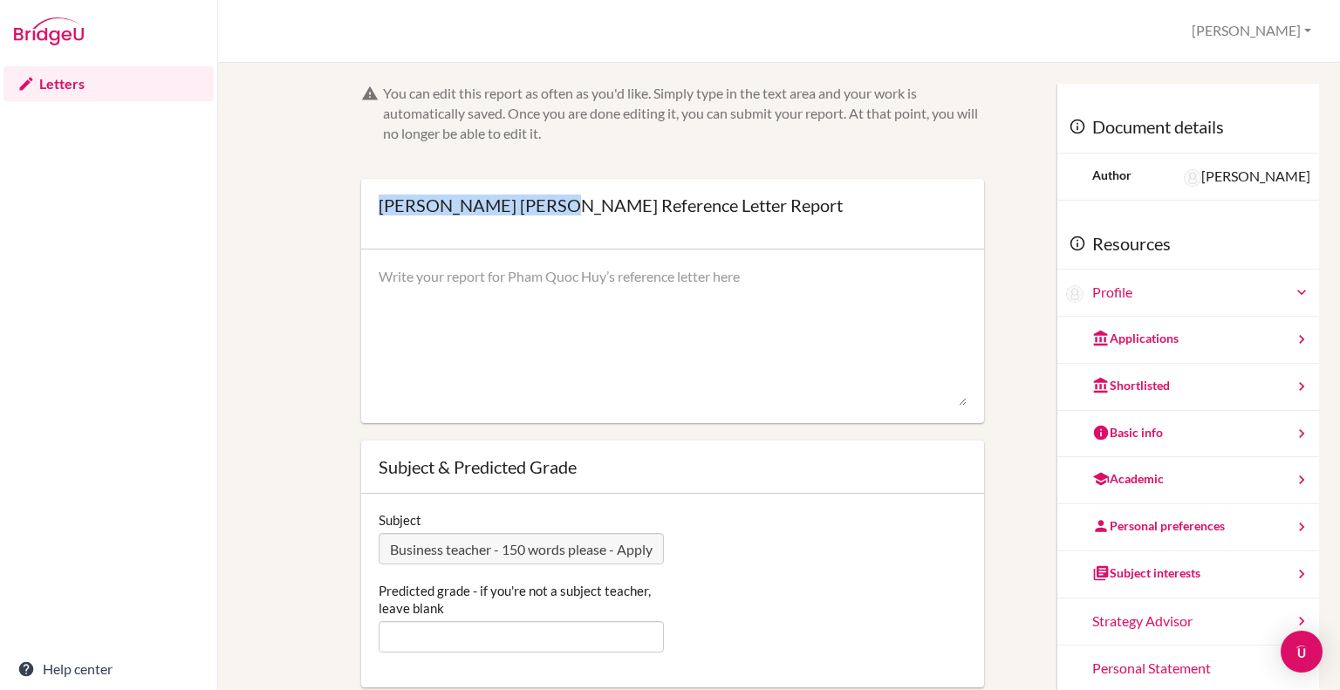
drag, startPoint x: 563, startPoint y: 208, endPoint x: 377, endPoint y: 202, distance: 186.0
click at [379, 202] on div "[PERSON_NAME] [PERSON_NAME] Reference Letter Report" at bounding box center [611, 204] width 464 height 17
copy div "[PERSON_NAME] [PERSON_NAME]"
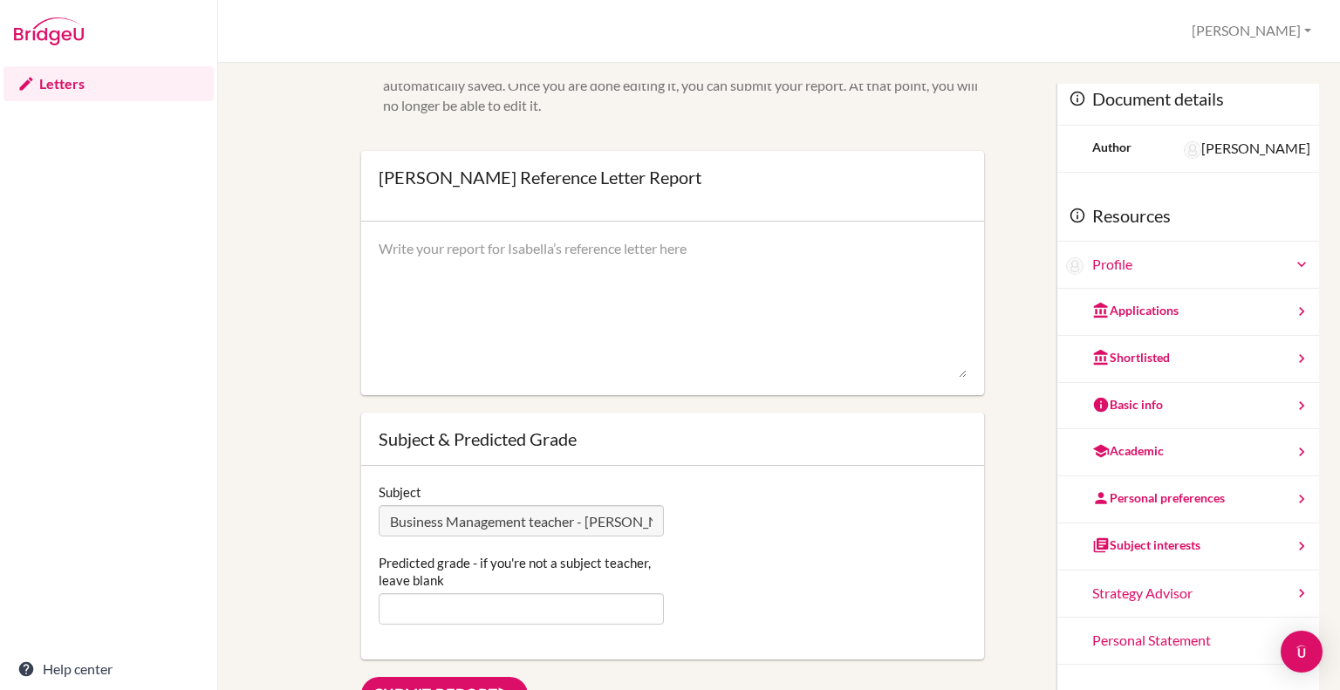
scroll to position [27, 0]
drag, startPoint x: 472, startPoint y: 181, endPoint x: 379, endPoint y: 175, distance: 93.6
click at [379, 175] on div "[PERSON_NAME] Reference Letter Report" at bounding box center [540, 177] width 323 height 17
copy div "[PERSON_NAME]"
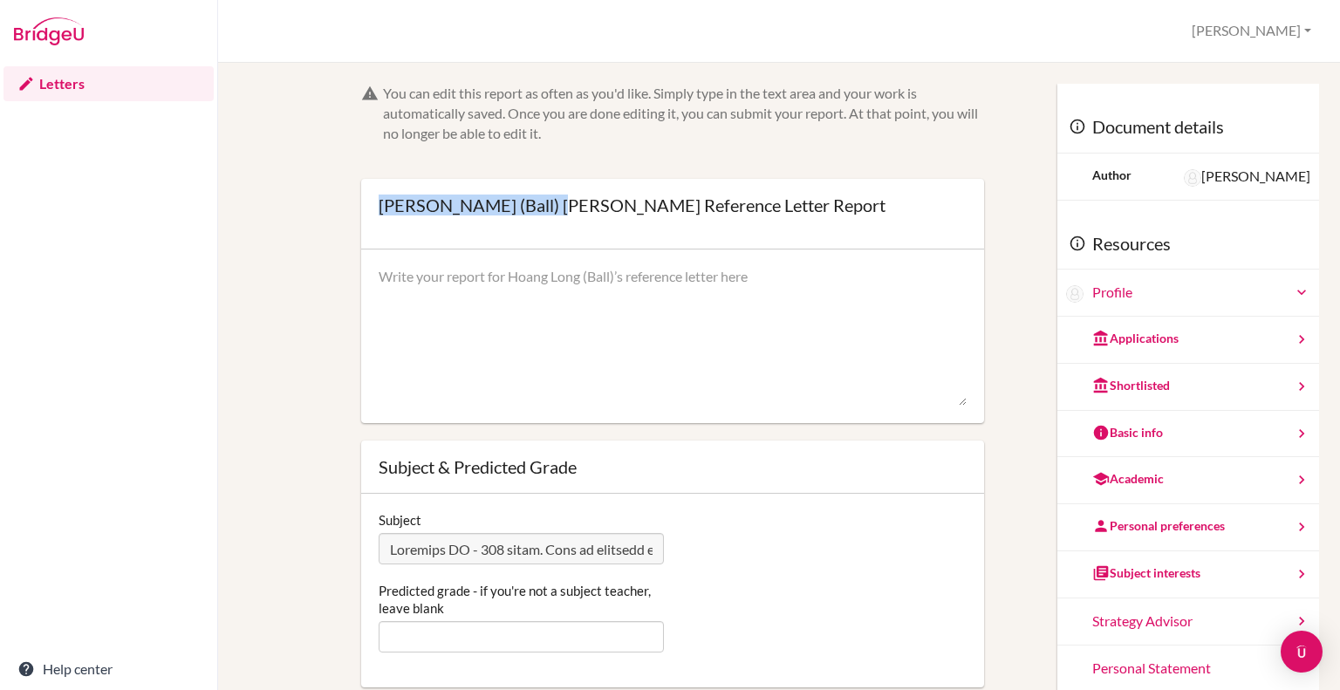
drag, startPoint x: 555, startPoint y: 203, endPoint x: 380, endPoint y: 202, distance: 174.5
click at [380, 202] on div "Hoang Long (Ball) Pham’s Reference Letter Report" at bounding box center [632, 204] width 507 height 17
copy div "Hoang Long (Ball) Pham"
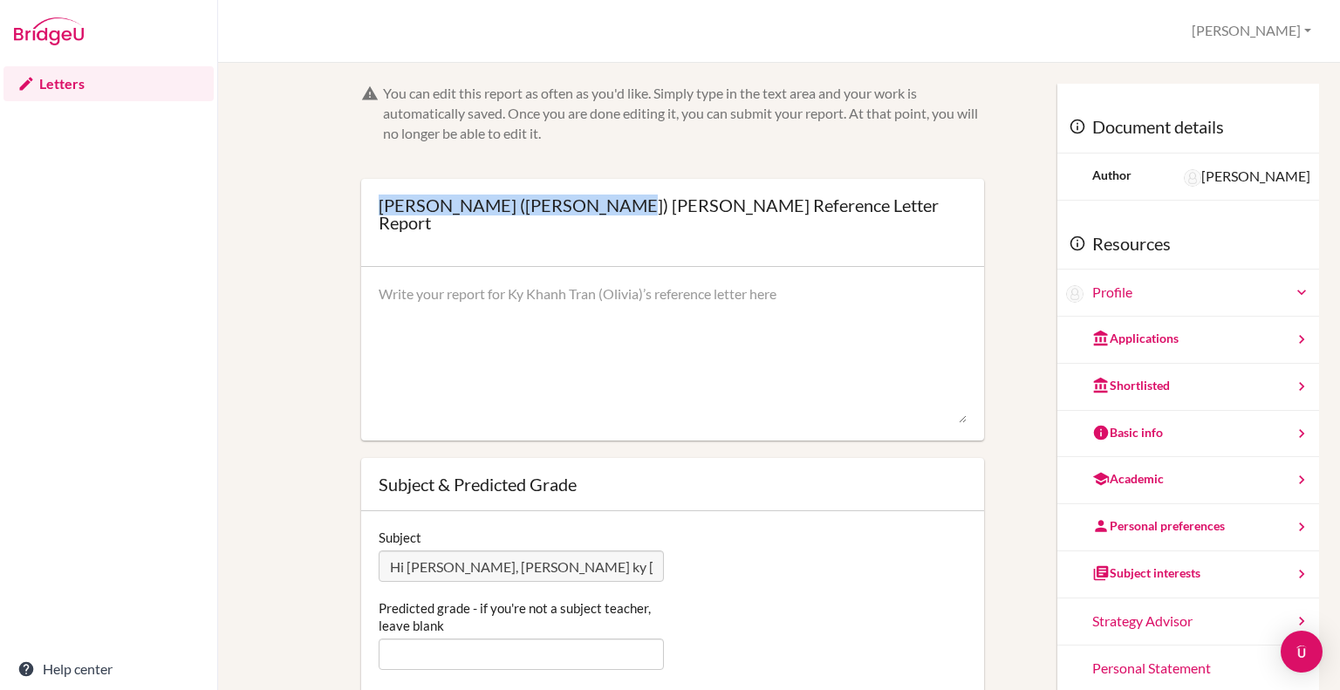
drag, startPoint x: 586, startPoint y: 202, endPoint x: 379, endPoint y: 195, distance: 207.8
click at [379, 196] on div "[PERSON_NAME] ([PERSON_NAME]) [PERSON_NAME] Reference Letter Report" at bounding box center [673, 213] width 588 height 35
copy div "[PERSON_NAME] ([PERSON_NAME]) [PERSON_NAME]"
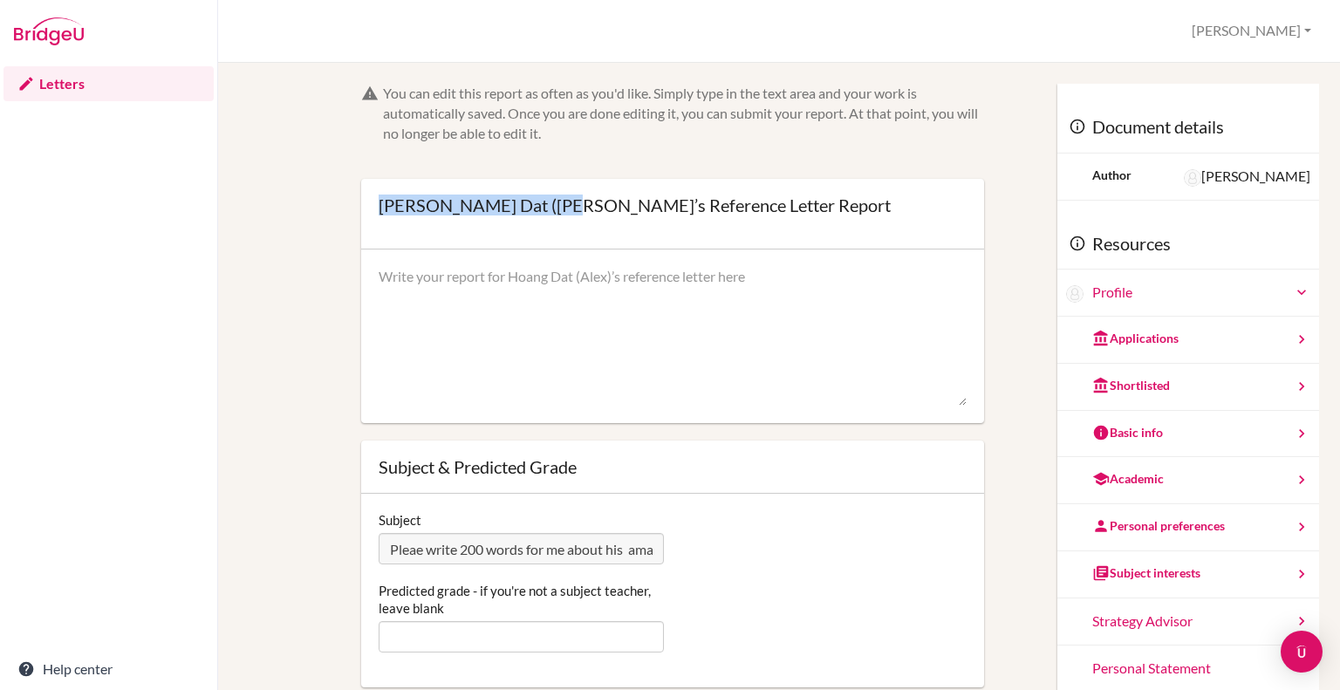
drag, startPoint x: 558, startPoint y: 205, endPoint x: 379, endPoint y: 202, distance: 178.9
click at [379, 202] on div "[PERSON_NAME] Dat ([PERSON_NAME]’s Reference Letter Report" at bounding box center [635, 204] width 512 height 17
copy div "[PERSON_NAME] Dat ([PERSON_NAME]"
click at [544, 209] on div "[PERSON_NAME] ([PERSON_NAME]) Van’s Reference Letter Report" at bounding box center [638, 204] width 518 height 17
drag, startPoint x: 535, startPoint y: 207, endPoint x: 374, endPoint y: 200, distance: 160.7
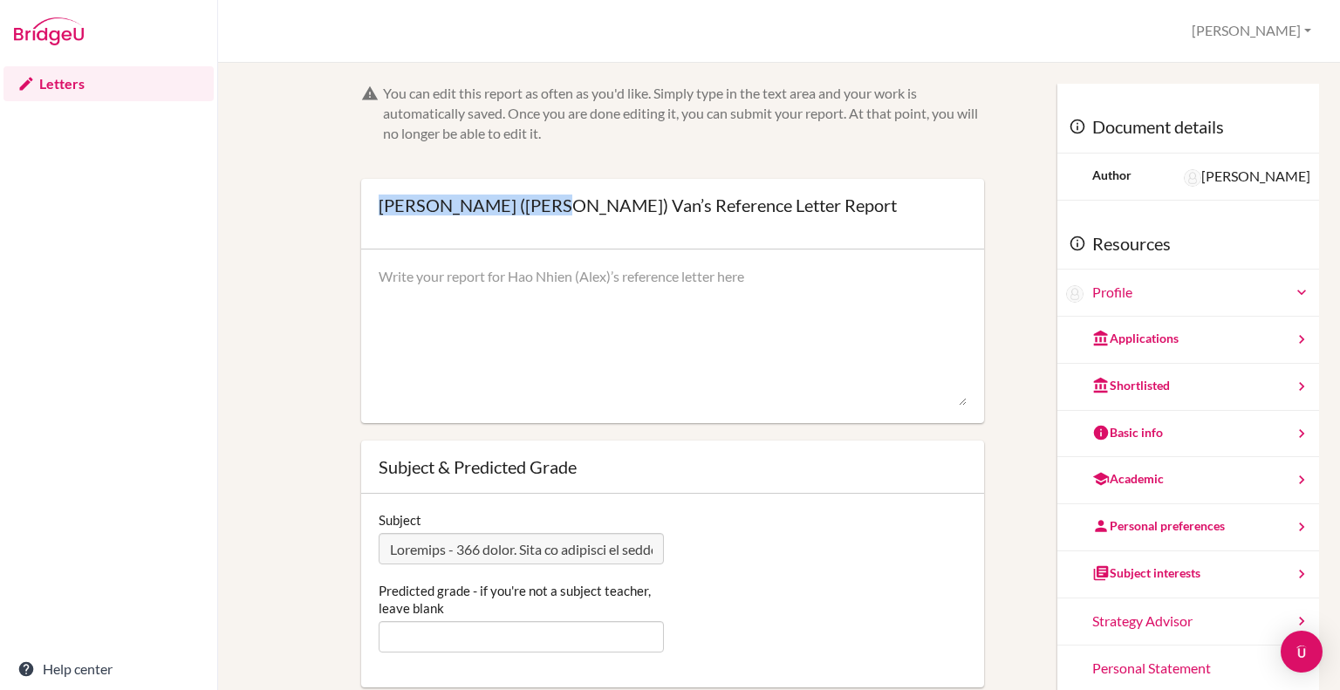
click at [374, 200] on div "[PERSON_NAME] ([PERSON_NAME]) Van’s Reference Letter Report Open info Info Saved" at bounding box center [672, 214] width 623 height 71
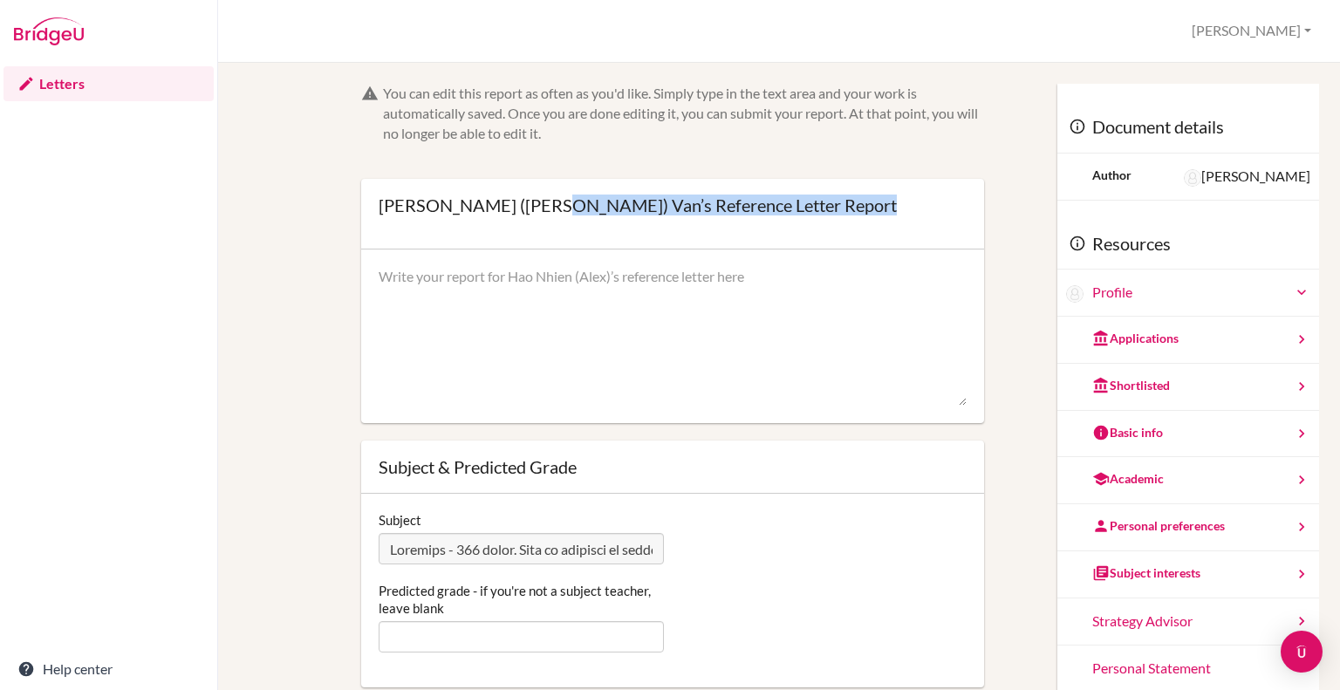
copy div "’s Reference Letter Report Open info Info Saved"
click at [541, 210] on div "[PERSON_NAME] ([PERSON_NAME]) Van’s Reference Letter Report" at bounding box center [638, 204] width 518 height 17
click at [531, 202] on div "[PERSON_NAME] ([PERSON_NAME]) Van’s Reference Letter Report" at bounding box center [638, 204] width 518 height 17
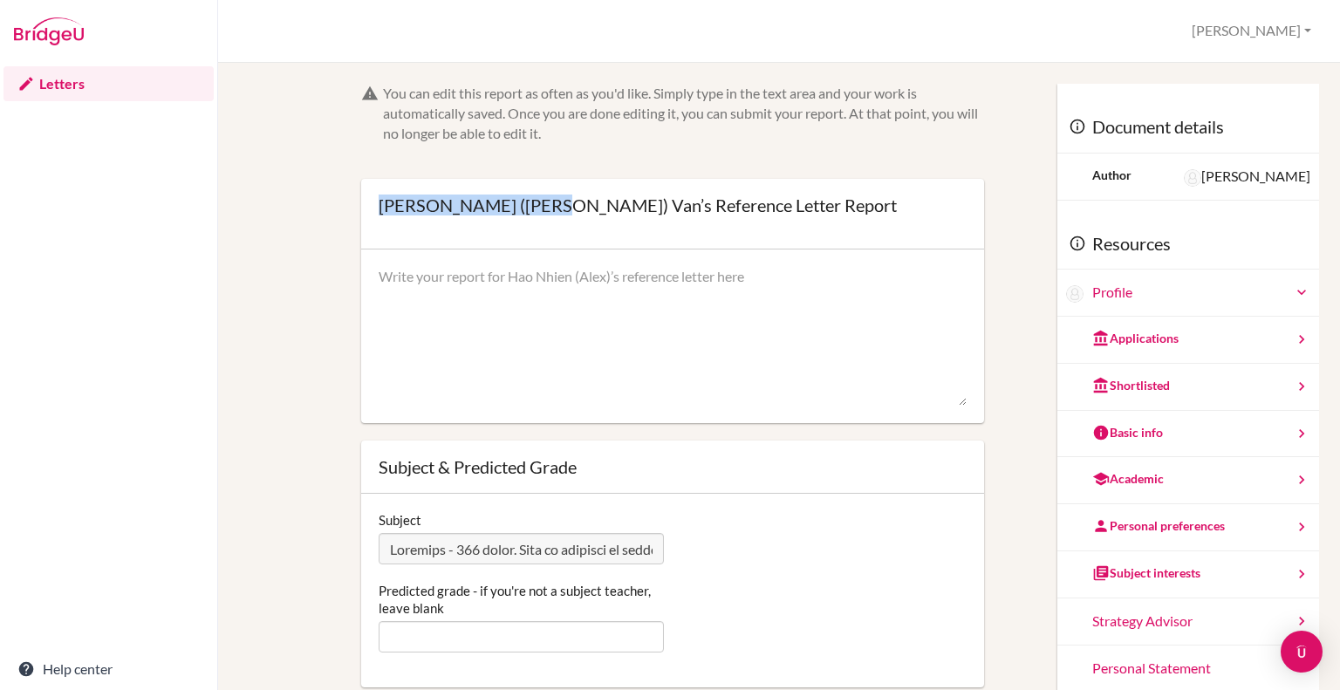
drag, startPoint x: 537, startPoint y: 202, endPoint x: 376, endPoint y: 205, distance: 161.4
click at [379, 205] on div "[PERSON_NAME] ([PERSON_NAME]) Van’s Reference Letter Report" at bounding box center [638, 204] width 518 height 17
copy div "[PERSON_NAME] ([PERSON_NAME]"
